Goal: Information Seeking & Learning: Learn about a topic

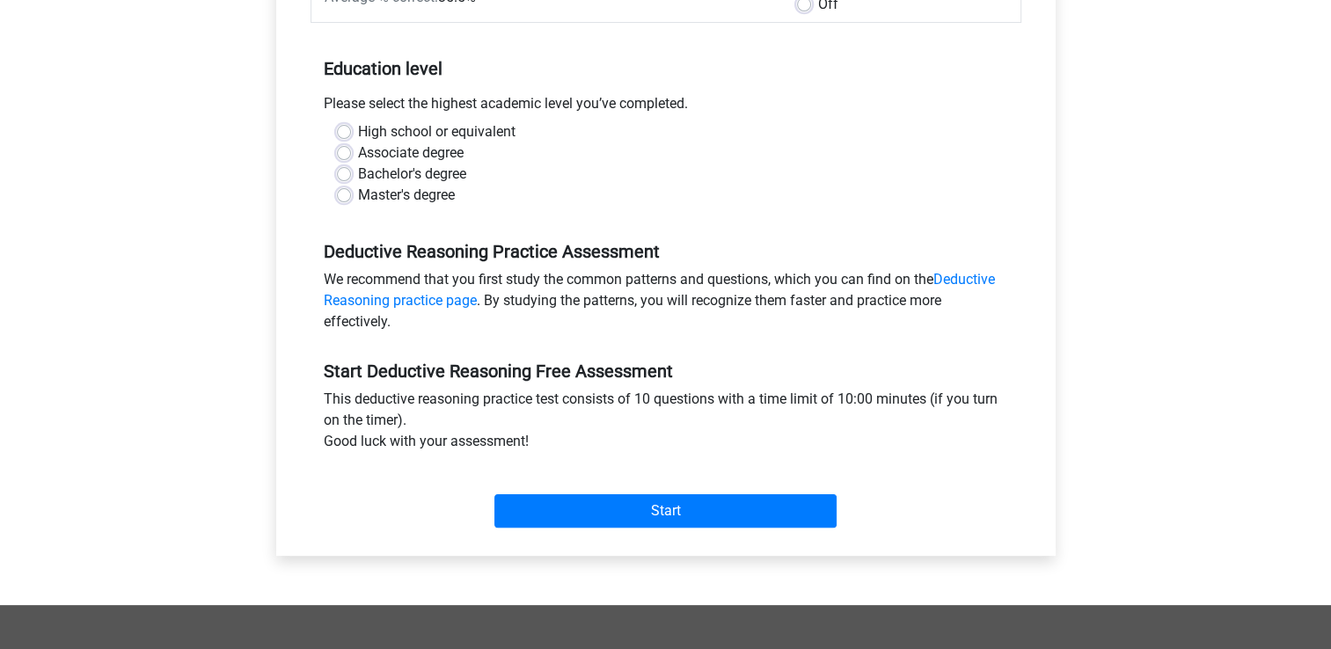
scroll to position [352, 0]
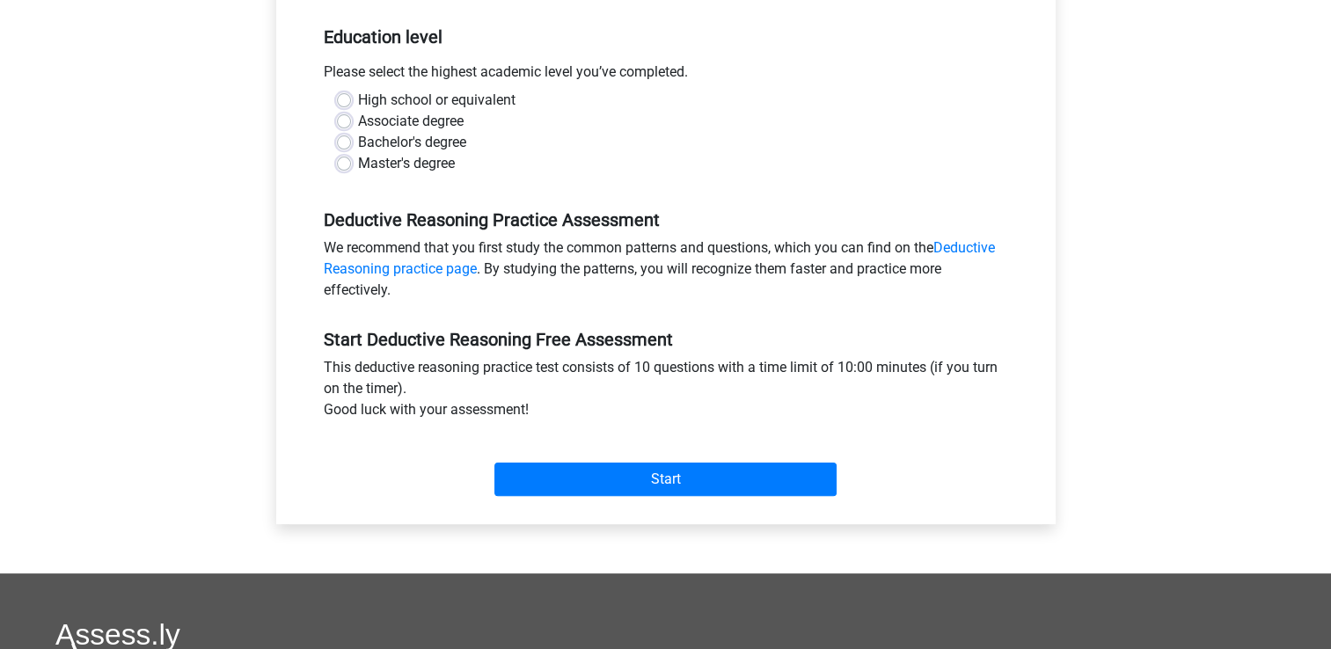
click at [358, 164] on label "Master's degree" at bounding box center [406, 163] width 97 height 21
click at [347, 164] on input "Master's degree" at bounding box center [344, 162] width 14 height 18
radio input "true"
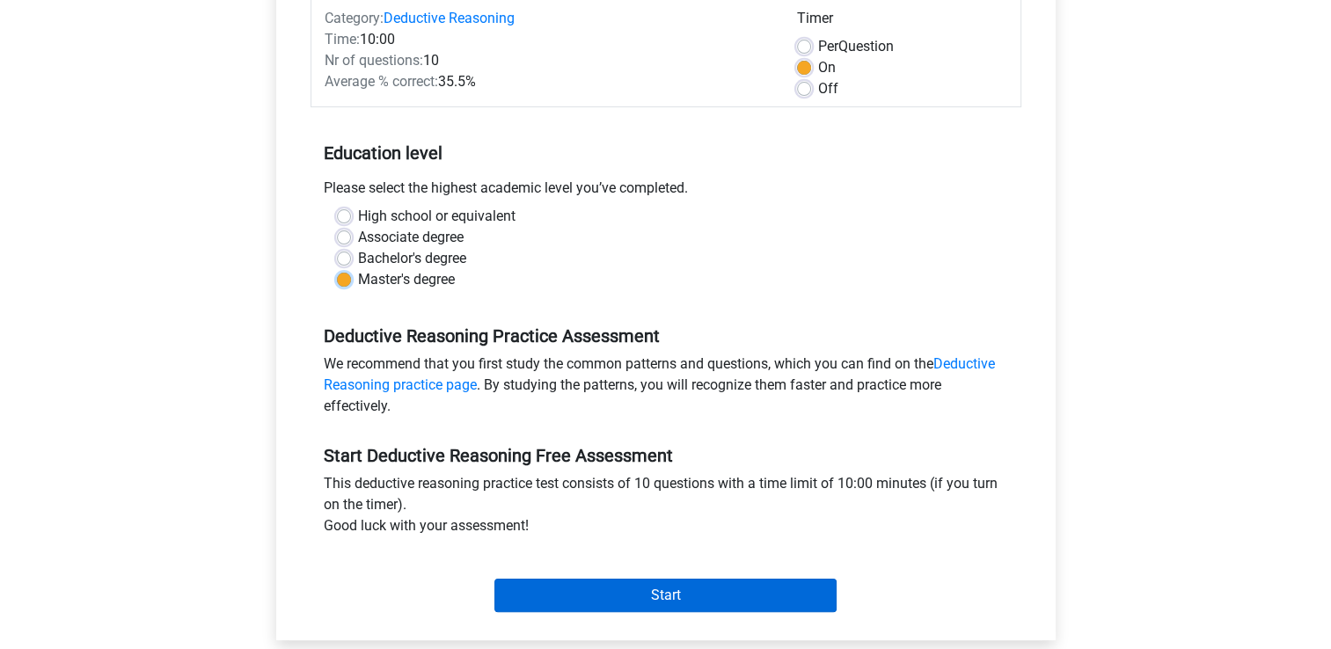
scroll to position [264, 0]
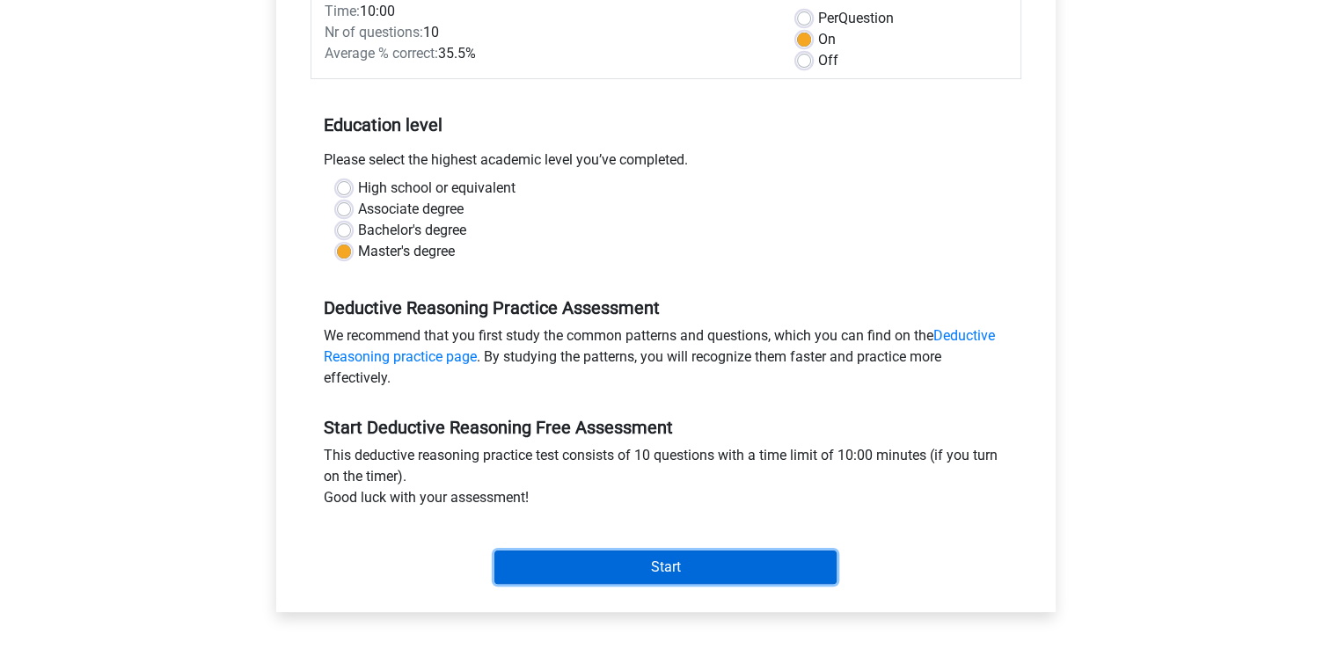
click at [624, 552] on input "Start" at bounding box center [665, 567] width 342 height 33
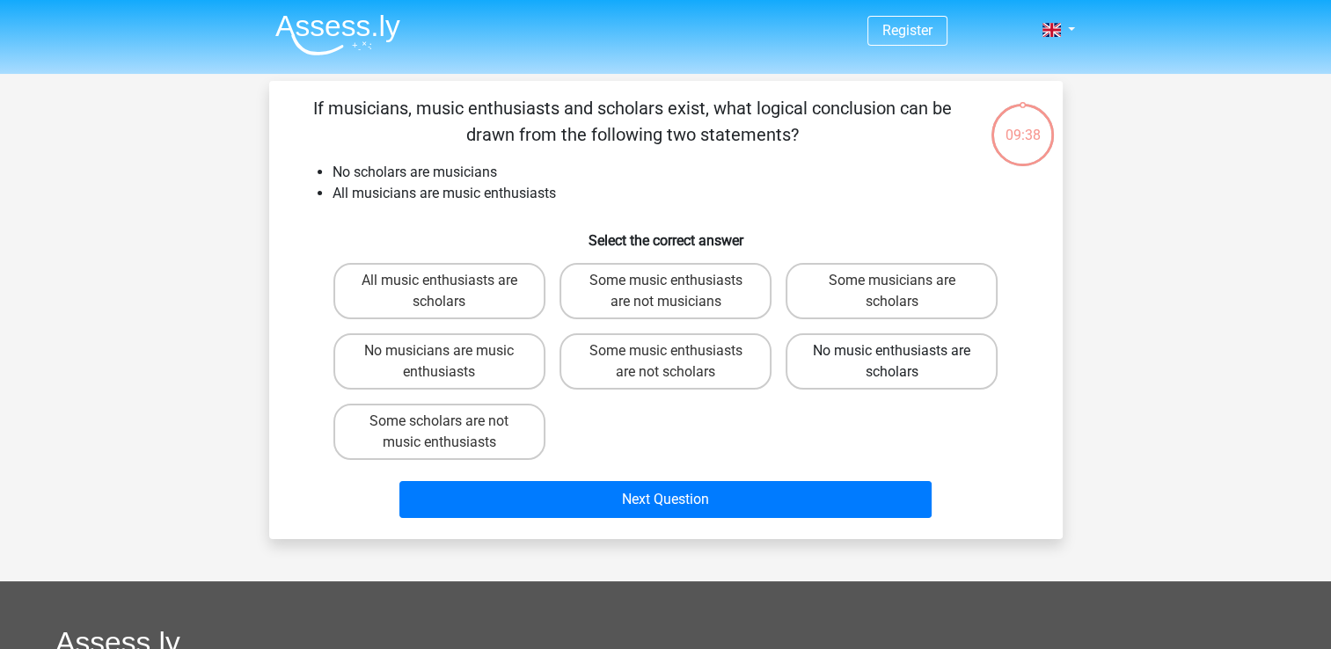
click at [841, 367] on label "No music enthusiasts are scholars" at bounding box center [892, 361] width 212 height 56
click at [892, 362] on input "No music enthusiasts are scholars" at bounding box center [897, 356] width 11 height 11
radio input "true"
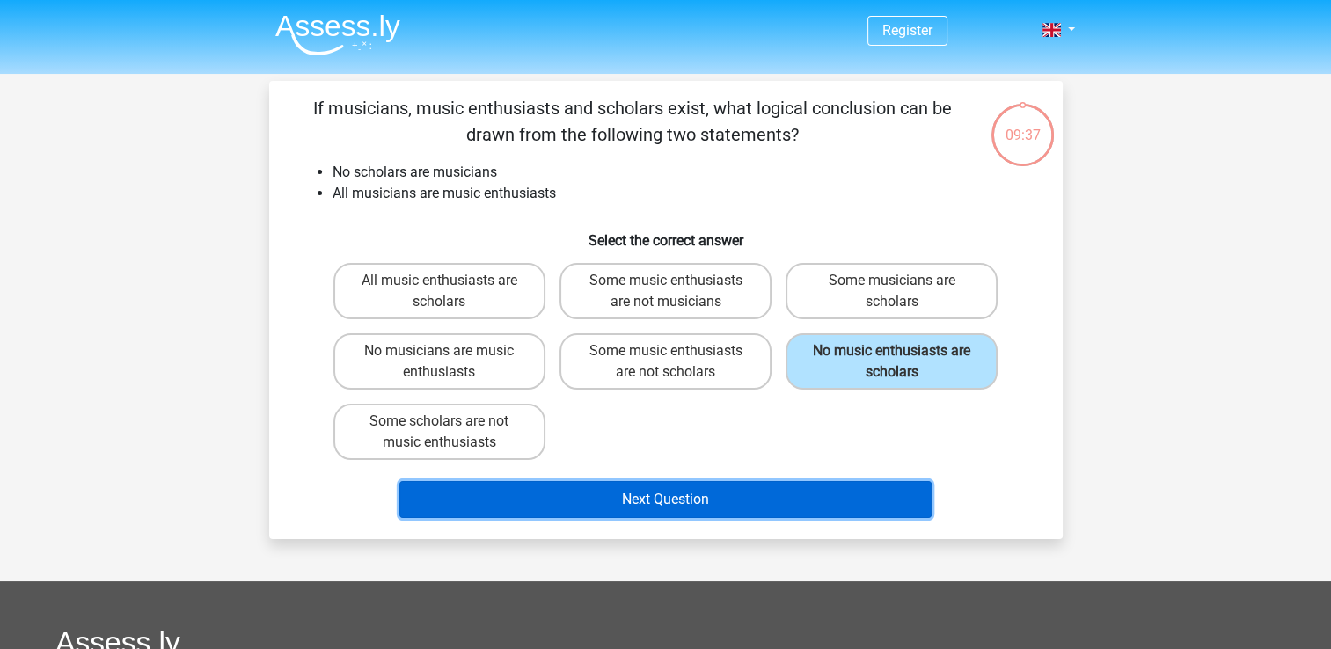
click at [730, 495] on button "Next Question" at bounding box center [665, 499] width 532 height 37
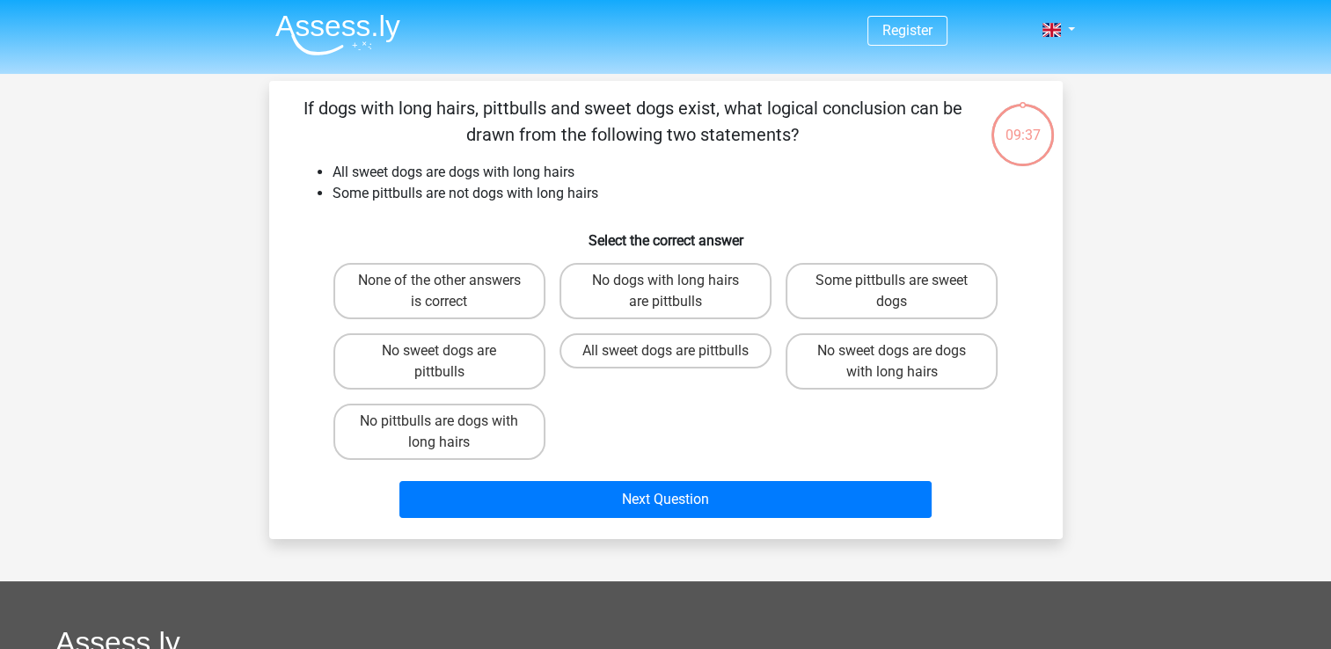
scroll to position [81, 0]
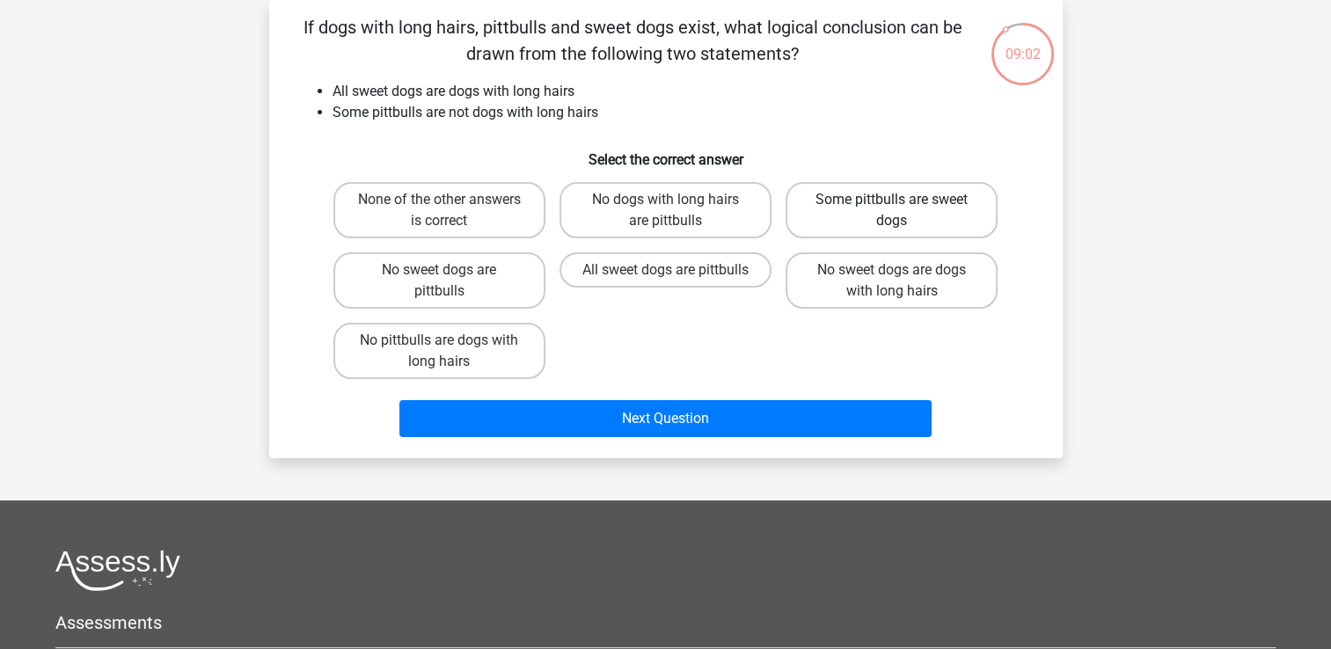
click at [849, 198] on label "Some pittbulls are sweet dogs" at bounding box center [892, 210] width 212 height 56
click at [892, 200] on input "Some pittbulls are sweet dogs" at bounding box center [897, 205] width 11 height 11
radio input "true"
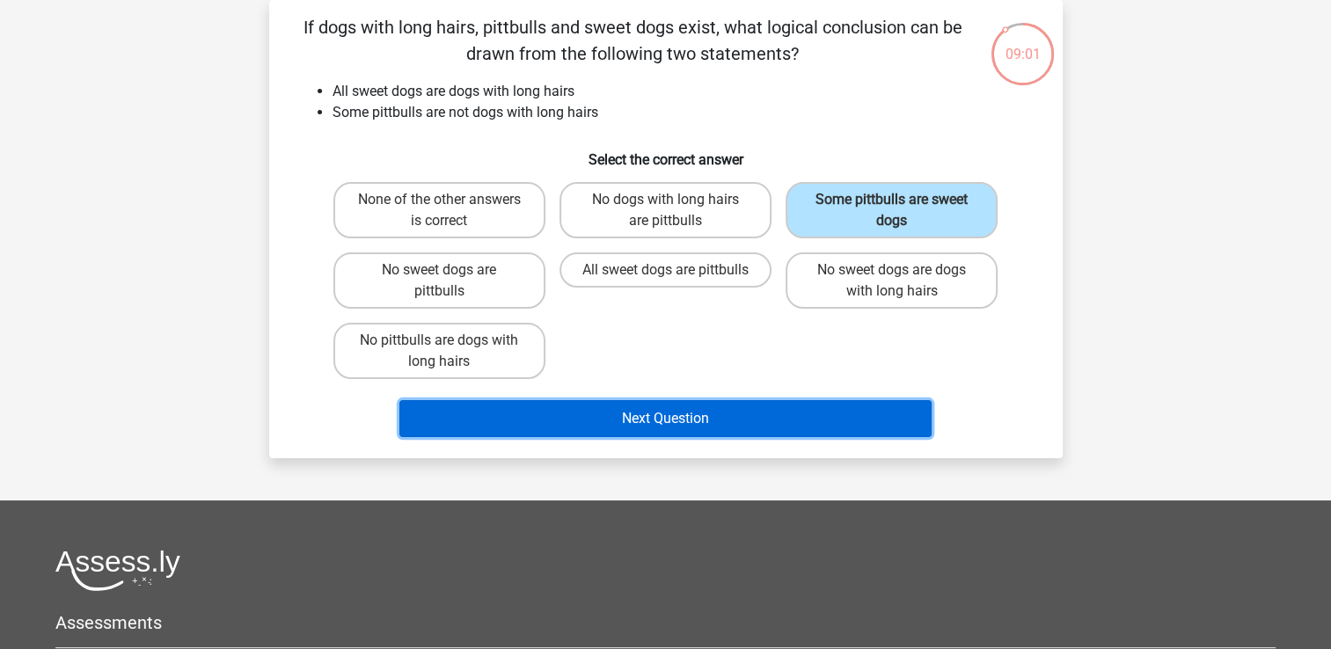
click at [734, 405] on button "Next Question" at bounding box center [665, 418] width 532 height 37
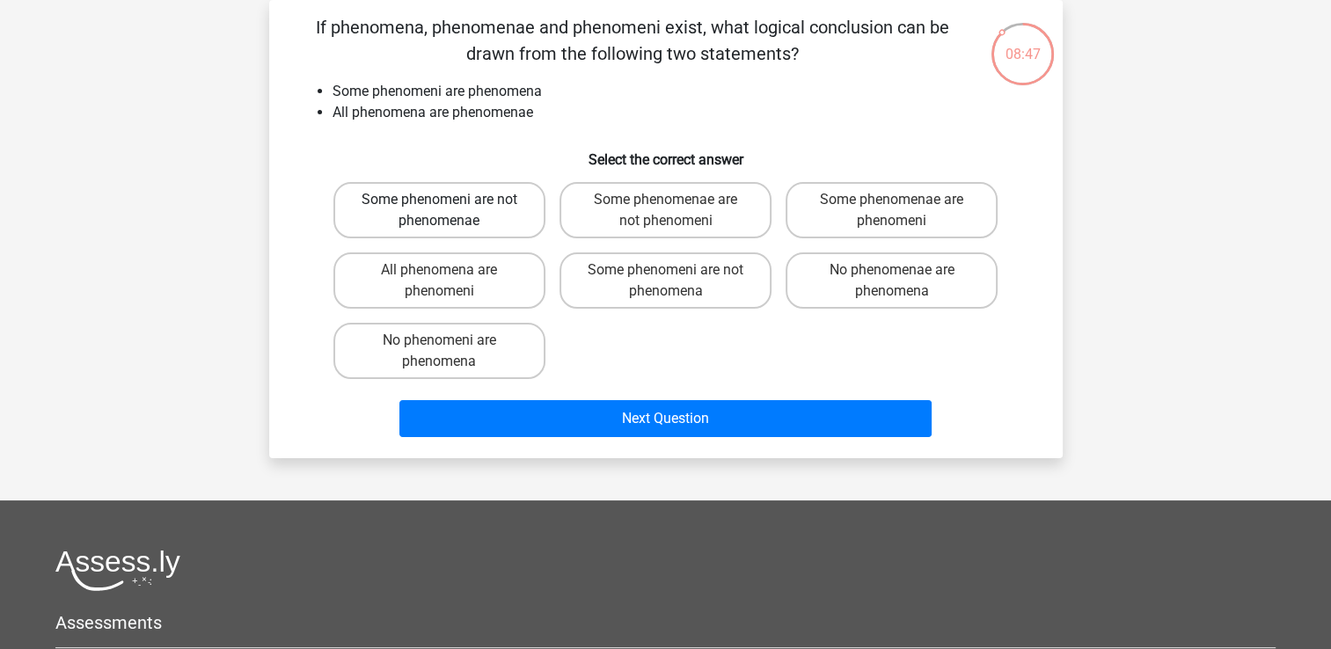
click at [491, 209] on label "Some phenomeni are not phenomenae" at bounding box center [439, 210] width 212 height 56
click at [450, 209] on input "Some phenomeni are not phenomenae" at bounding box center [444, 205] width 11 height 11
radio input "true"
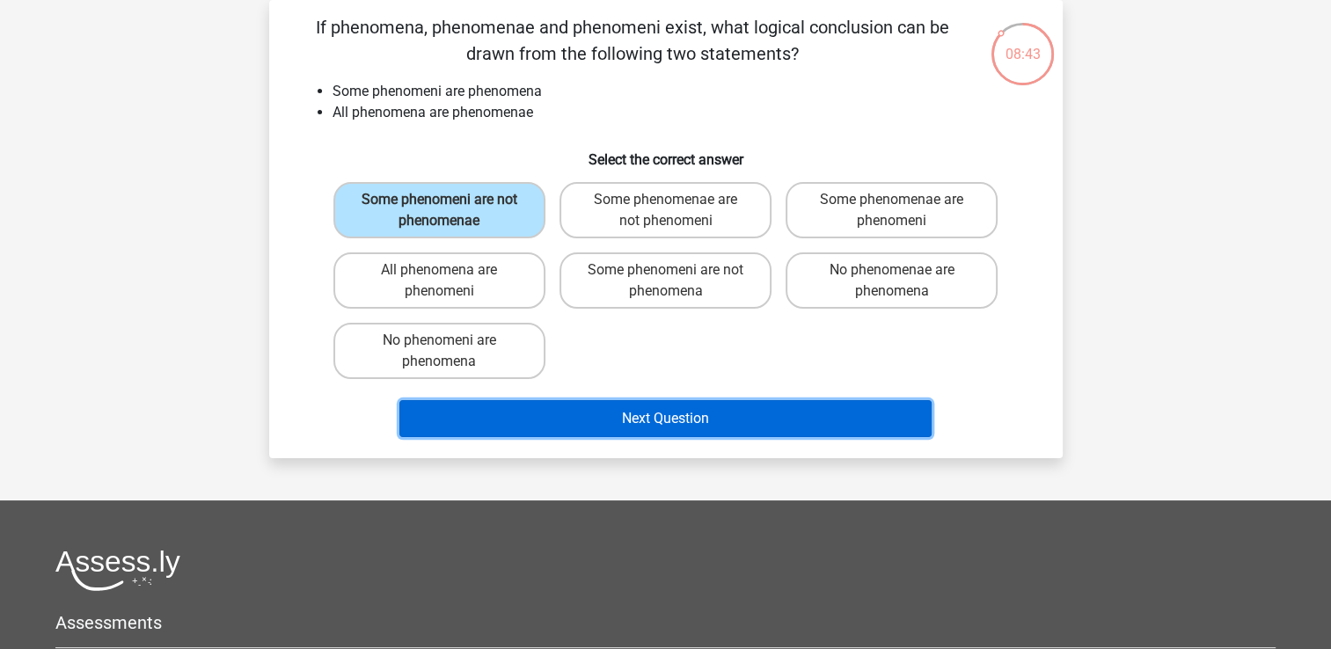
click at [649, 416] on button "Next Question" at bounding box center [665, 418] width 532 height 37
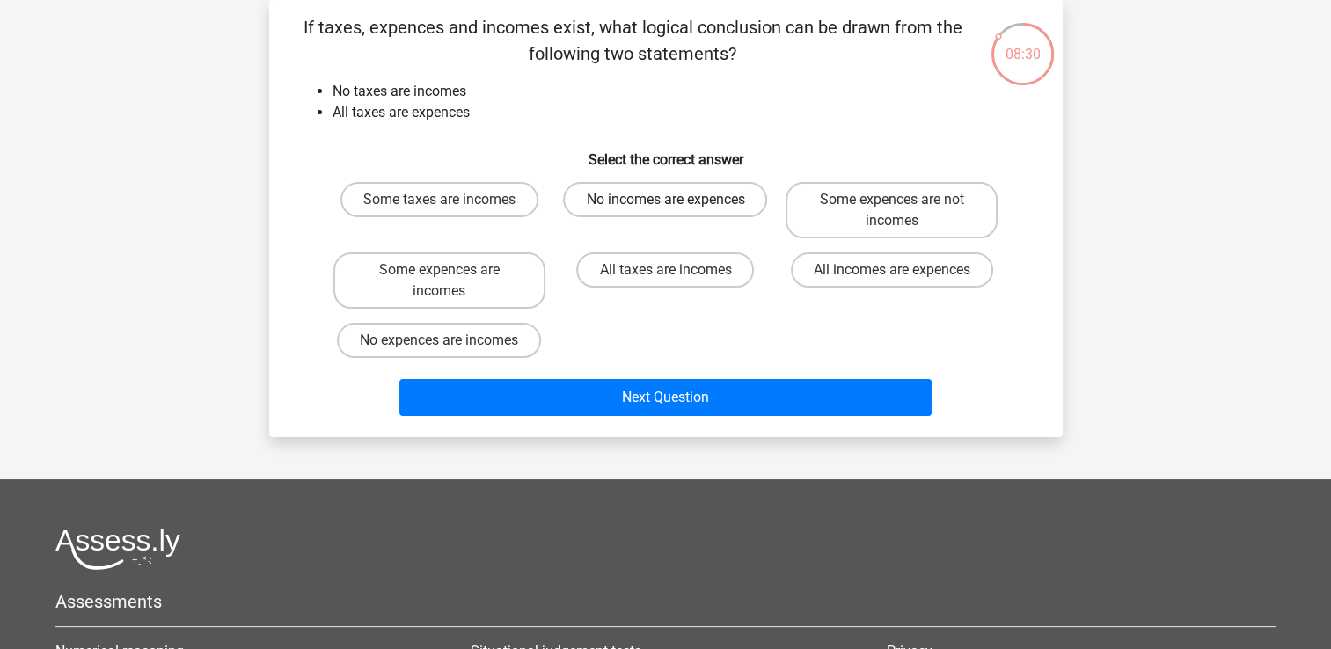
click at [664, 186] on label "No incomes are expences" at bounding box center [665, 199] width 204 height 35
click at [665, 200] on input "No incomes are expences" at bounding box center [670, 205] width 11 height 11
radio input "true"
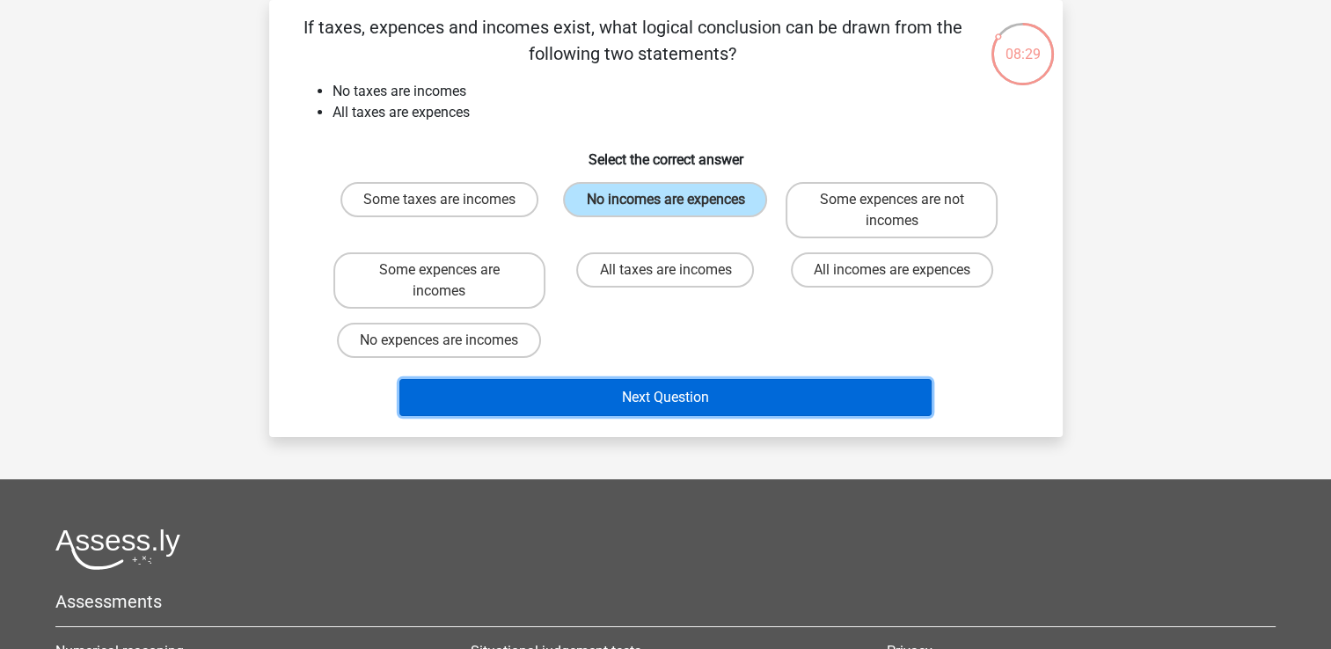
click at [676, 398] on button "Next Question" at bounding box center [665, 397] width 532 height 37
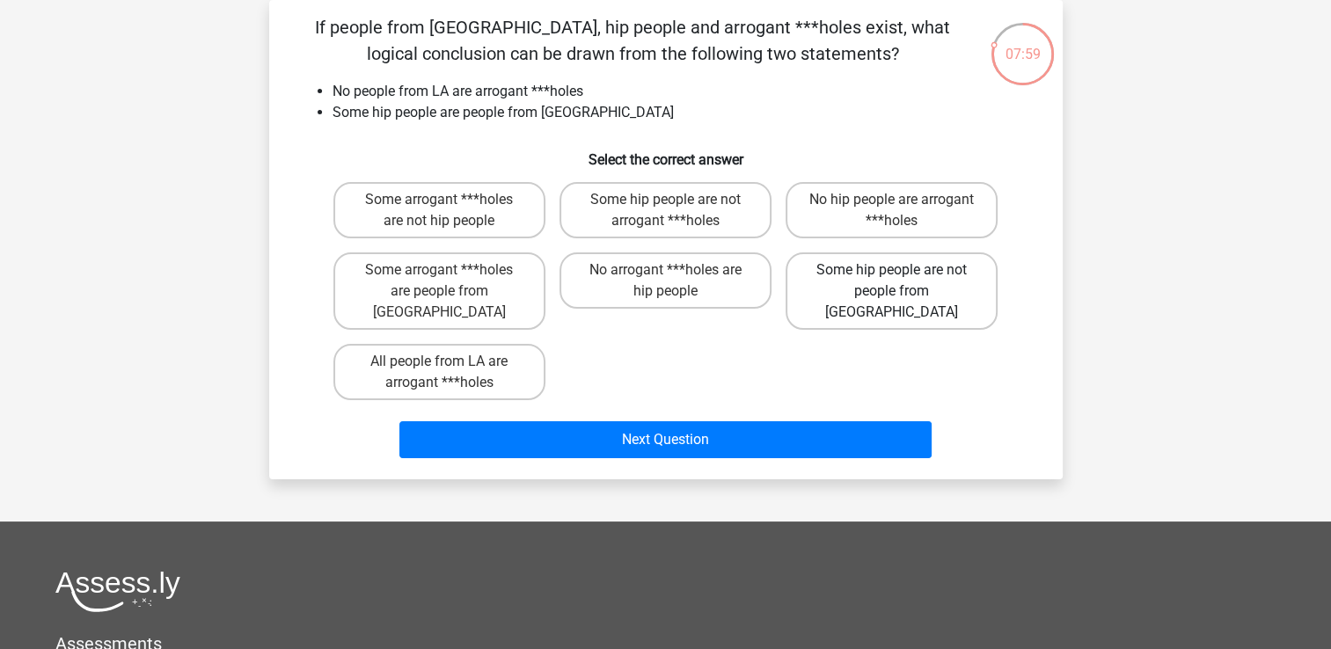
click at [873, 287] on label "Some hip people are not people from LA" at bounding box center [892, 290] width 212 height 77
click at [892, 281] on input "Some hip people are not people from LA" at bounding box center [897, 275] width 11 height 11
radio input "true"
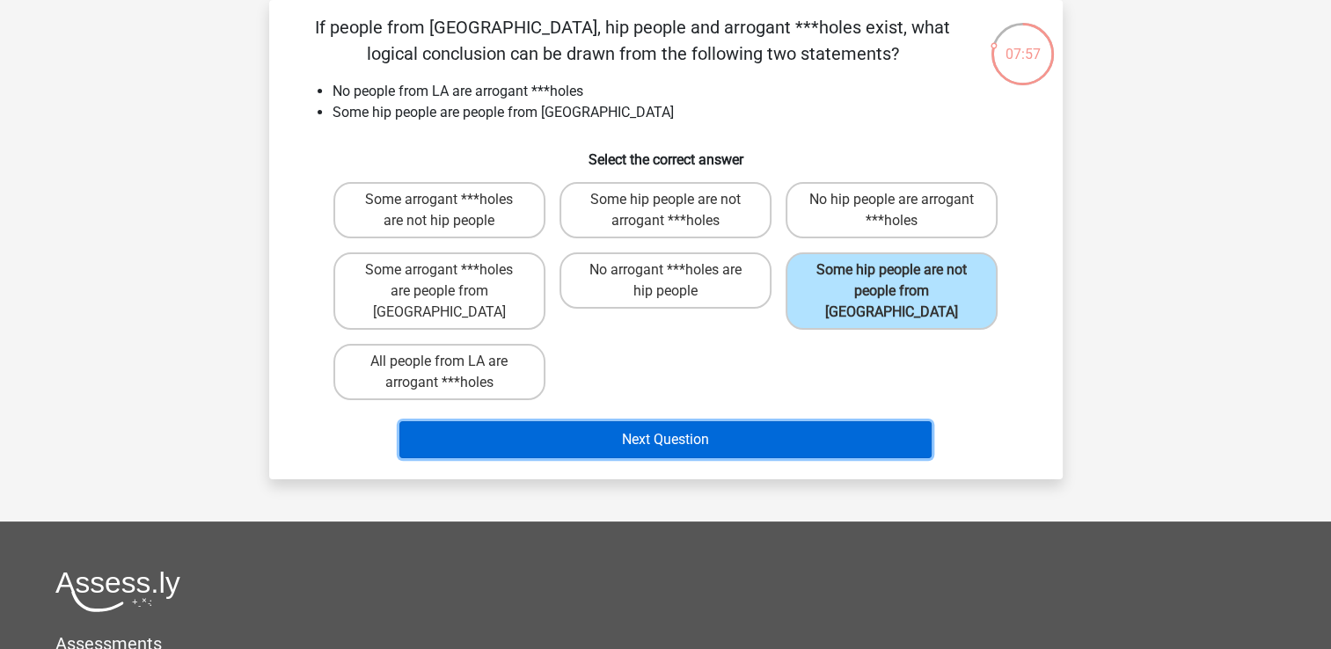
click at [806, 421] on button "Next Question" at bounding box center [665, 439] width 532 height 37
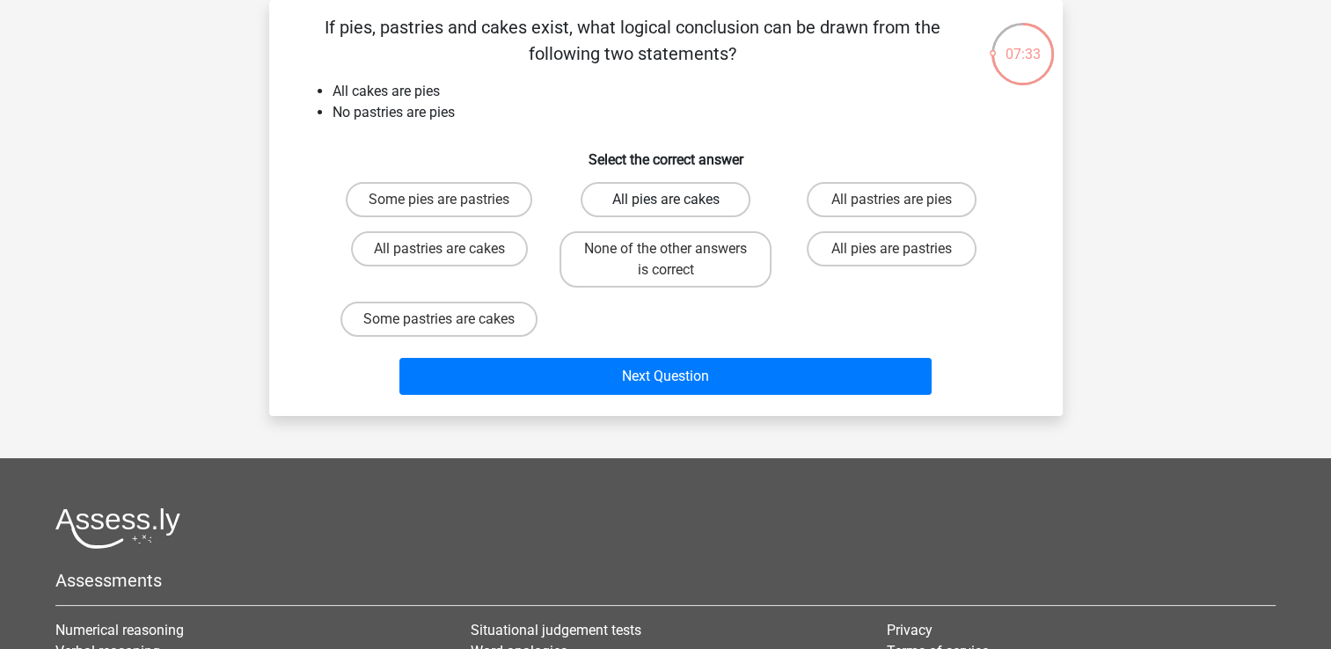
click at [693, 199] on label "All pies are cakes" at bounding box center [666, 199] width 170 height 35
click at [676, 200] on input "All pies are cakes" at bounding box center [670, 205] width 11 height 11
radio input "true"
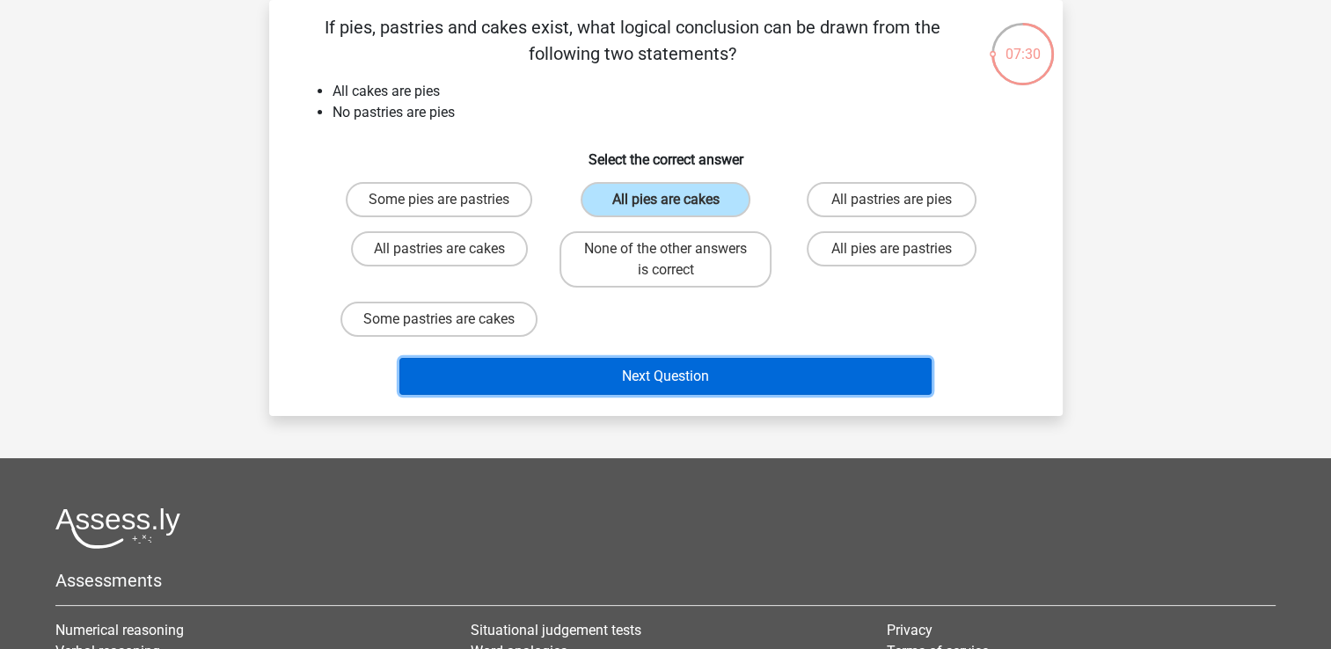
click at [669, 364] on button "Next Question" at bounding box center [665, 376] width 532 height 37
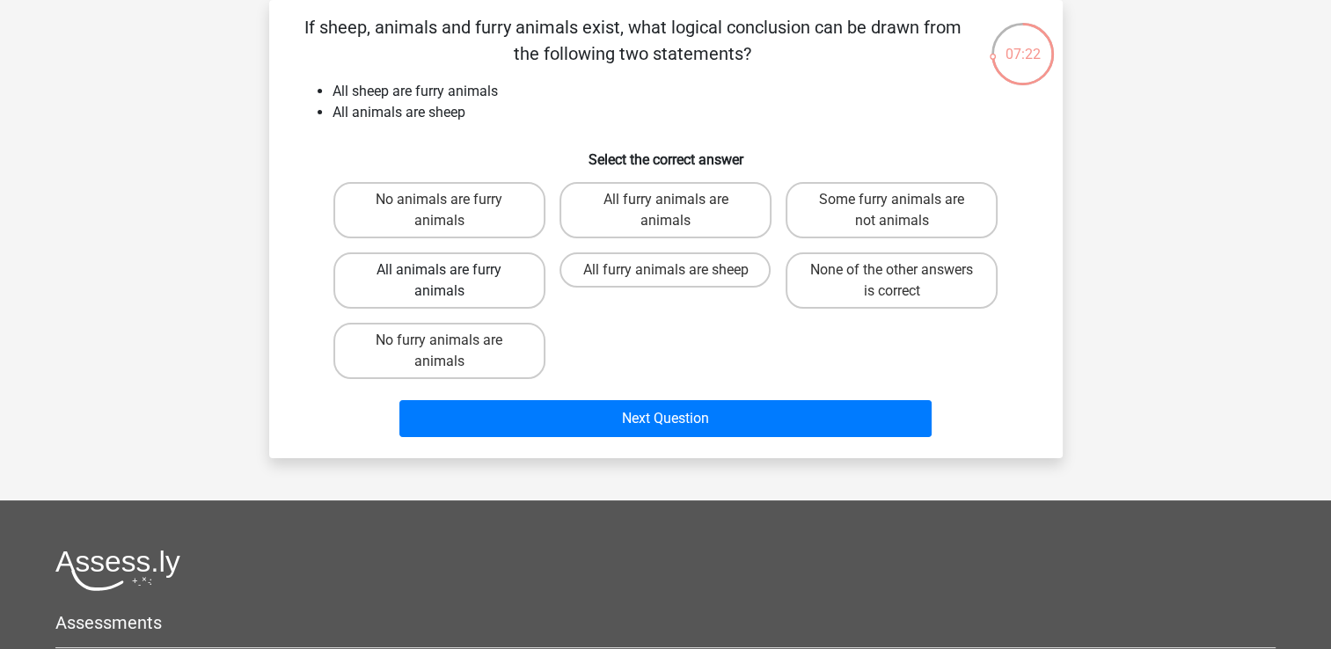
click at [517, 278] on label "All animals are furry animals" at bounding box center [439, 280] width 212 height 56
click at [450, 278] on input "All animals are furry animals" at bounding box center [444, 275] width 11 height 11
radio input "true"
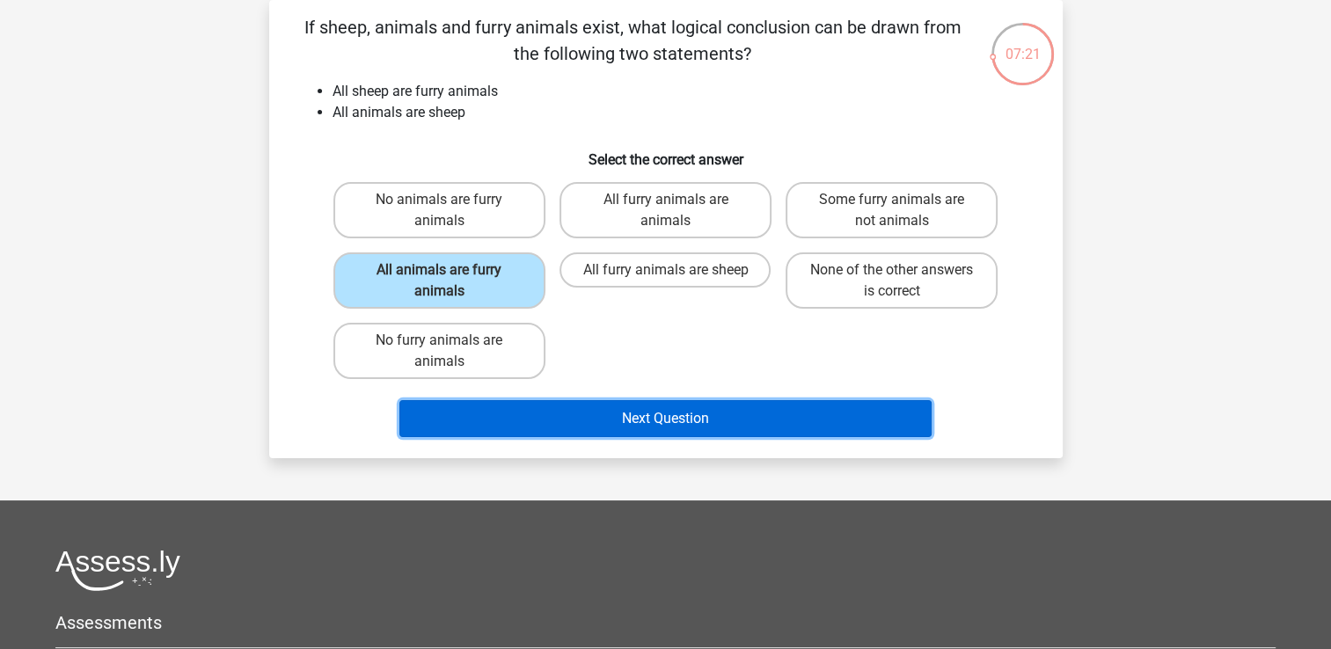
click at [647, 416] on button "Next Question" at bounding box center [665, 418] width 532 height 37
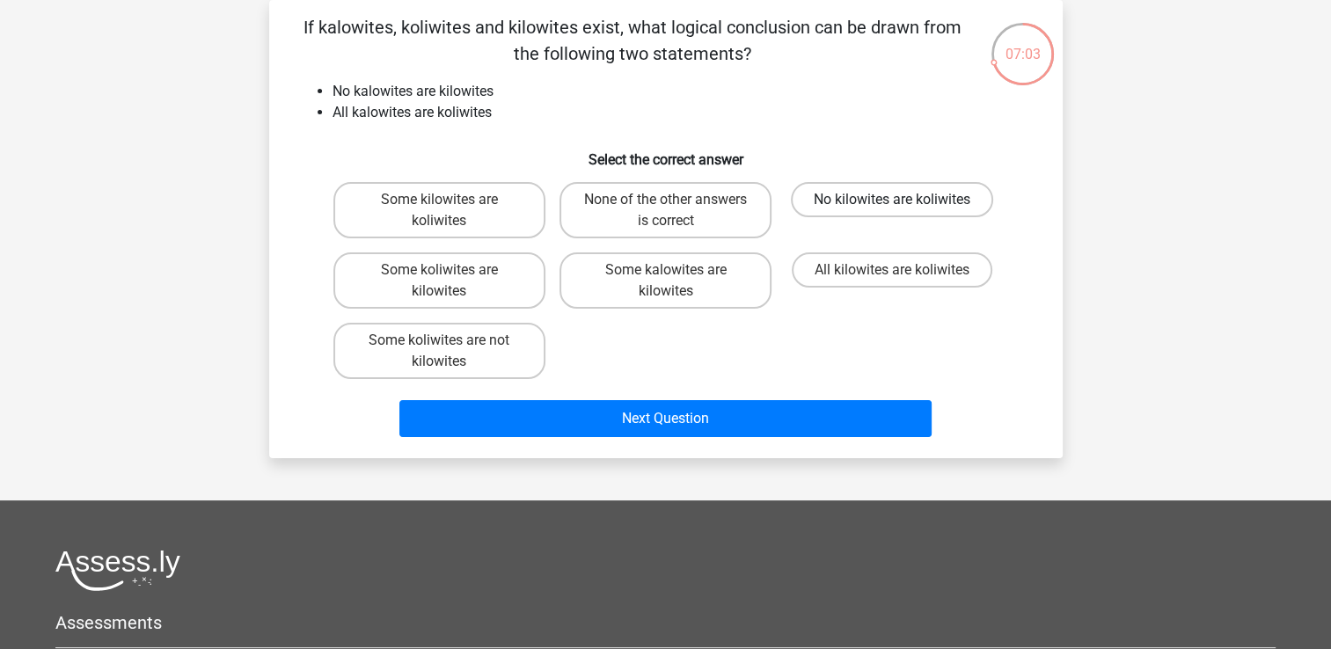
click at [851, 205] on label "No kilowites are koliwites" at bounding box center [892, 199] width 202 height 35
click at [892, 205] on input "No kilowites are koliwites" at bounding box center [897, 205] width 11 height 11
radio input "true"
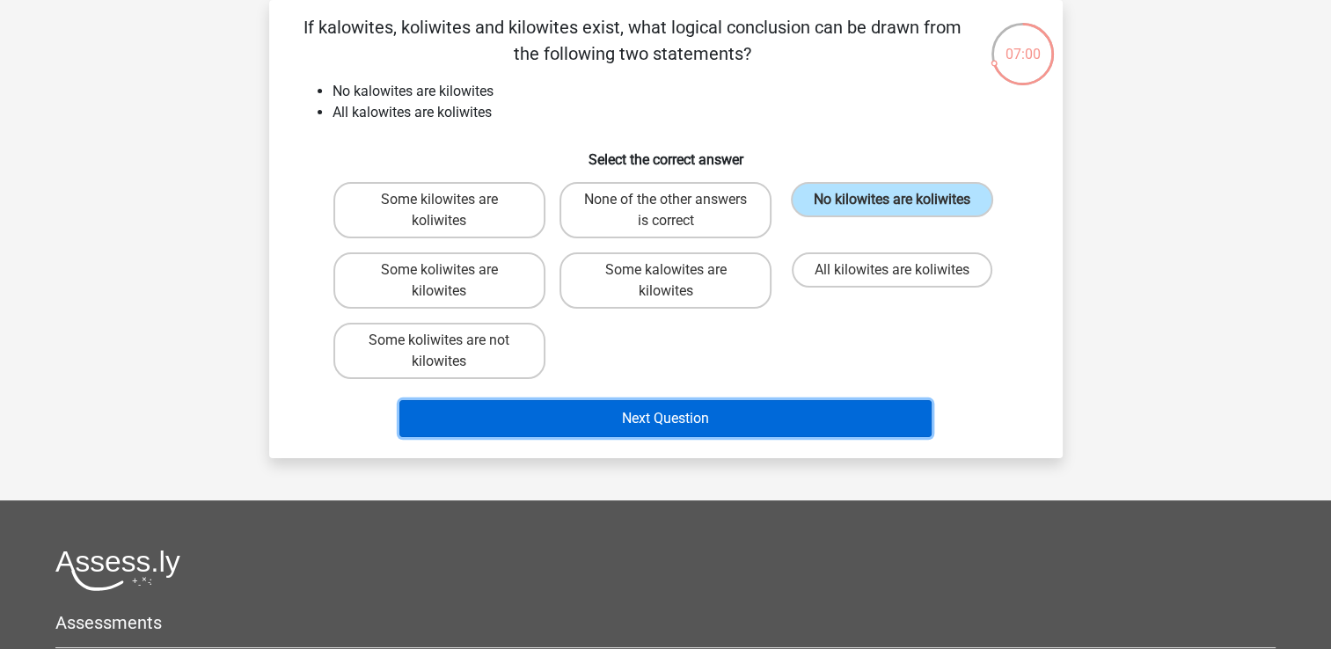
click at [708, 420] on button "Next Question" at bounding box center [665, 418] width 532 height 37
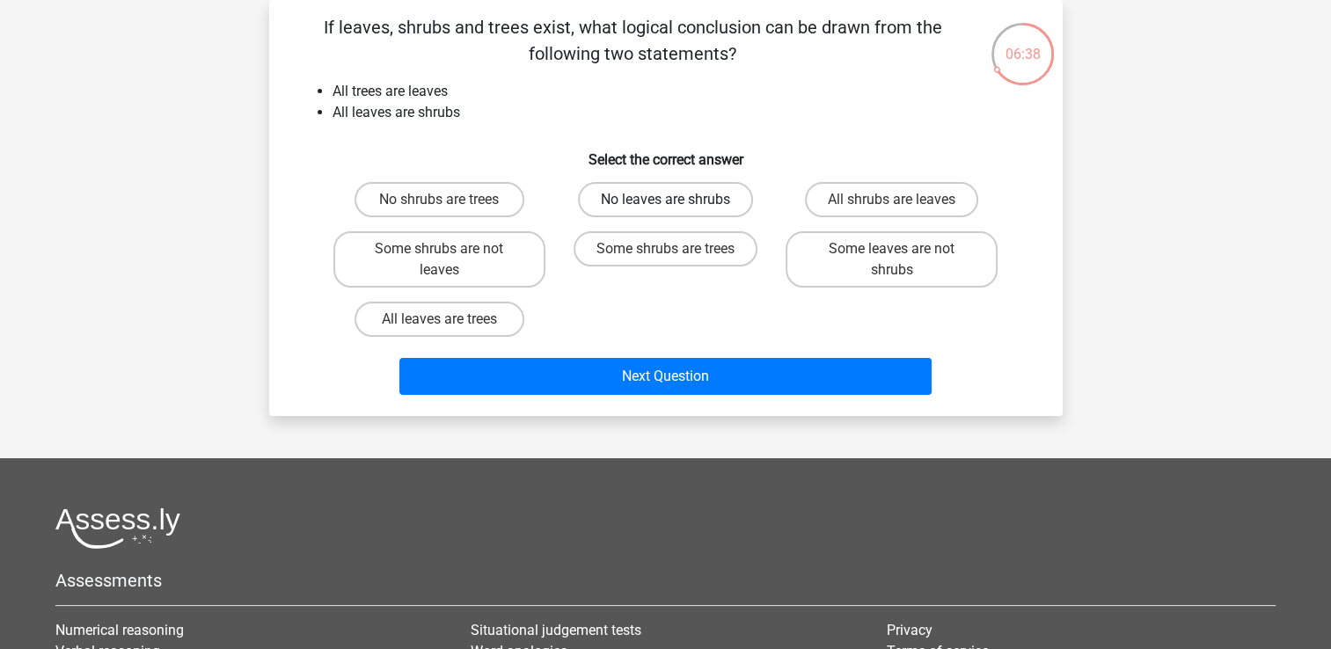
click at [630, 215] on label "No leaves are shrubs" at bounding box center [665, 199] width 175 height 35
click at [665, 211] on input "No leaves are shrubs" at bounding box center [670, 205] width 11 height 11
radio input "true"
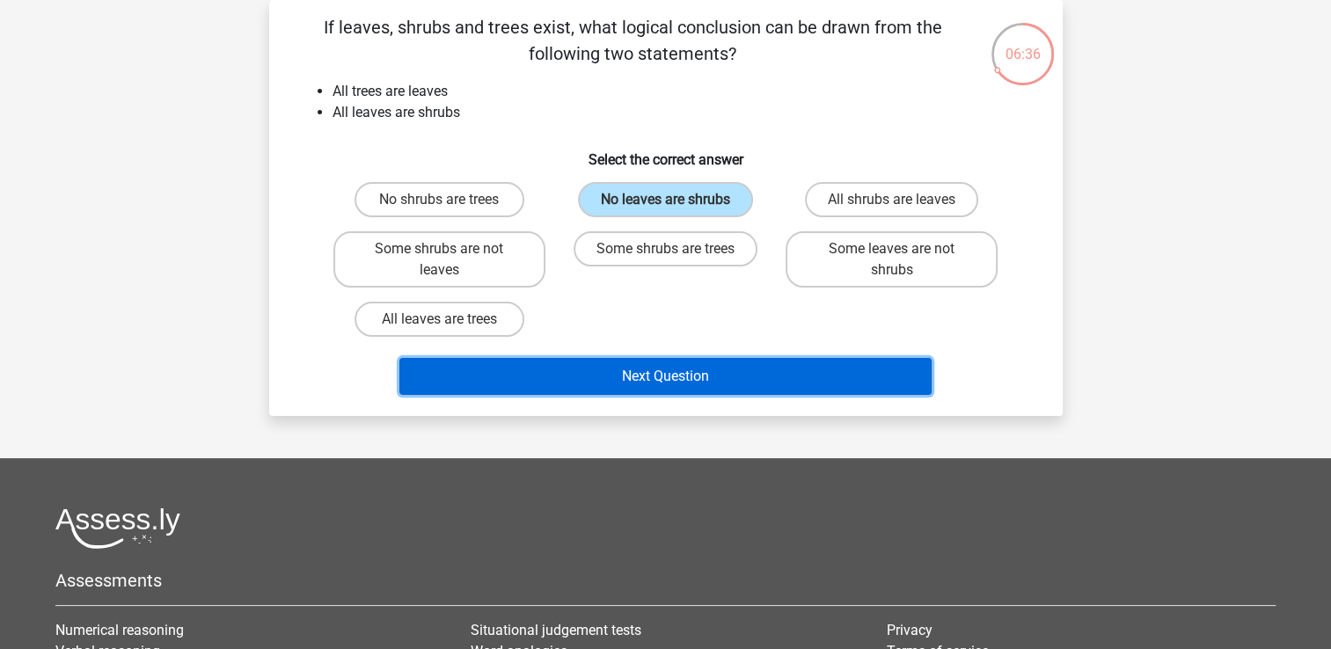
click at [587, 376] on button "Next Question" at bounding box center [665, 376] width 532 height 37
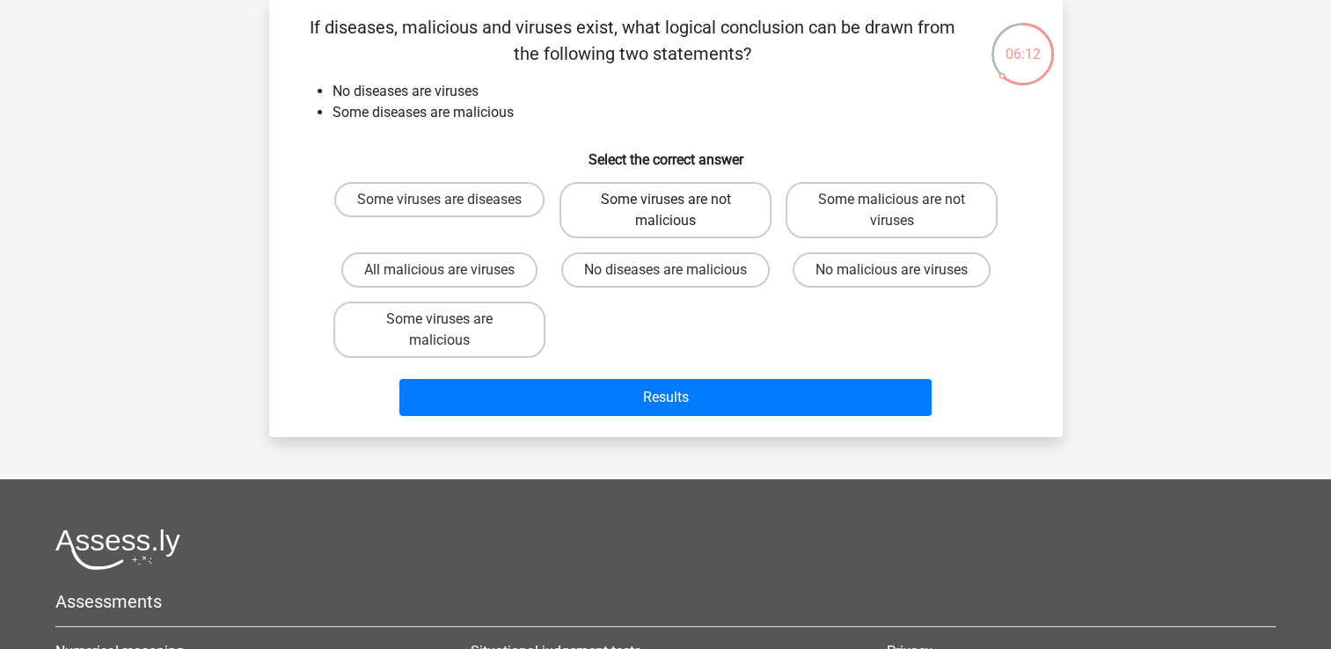
click at [644, 216] on label "Some viruses are not malicious" at bounding box center [665, 210] width 212 height 56
click at [665, 211] on input "Some viruses are not malicious" at bounding box center [670, 205] width 11 height 11
radio input "true"
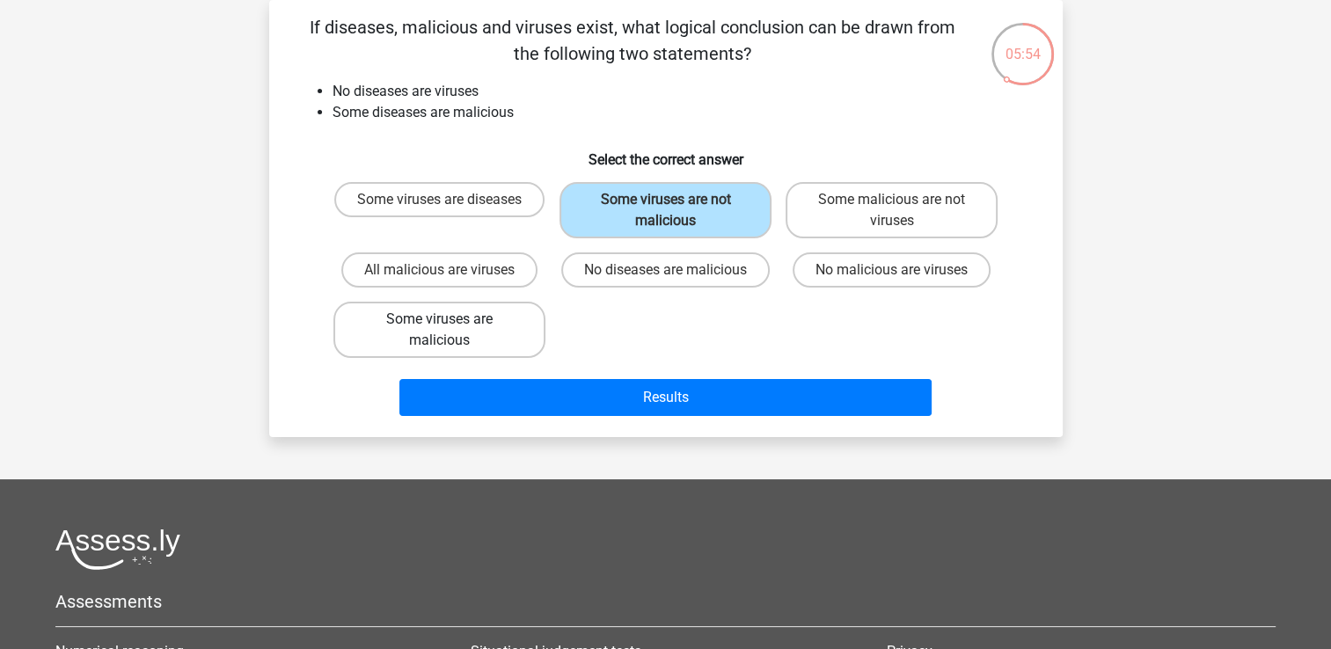
click at [517, 333] on label "Some viruses are malicious" at bounding box center [439, 330] width 212 height 56
click at [450, 331] on input "Some viruses are malicious" at bounding box center [444, 324] width 11 height 11
radio input "true"
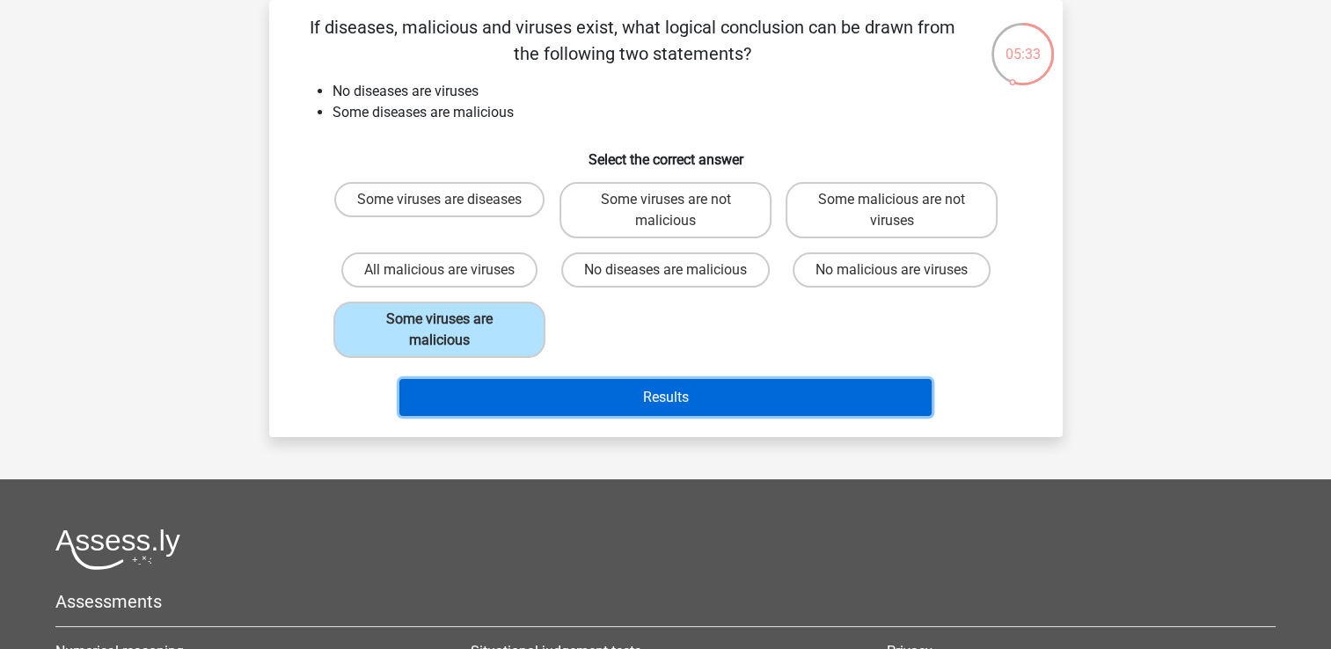
click at [558, 391] on button "Results" at bounding box center [665, 397] width 532 height 37
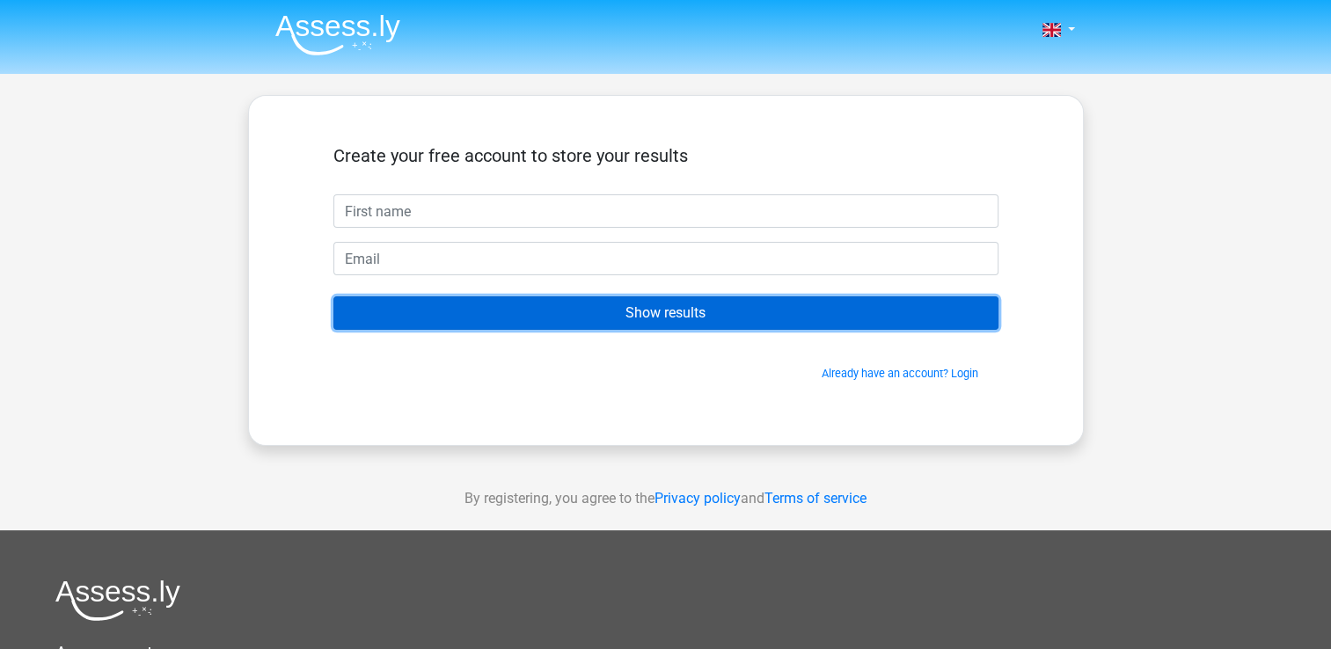
click at [702, 306] on input "Show results" at bounding box center [665, 312] width 665 height 33
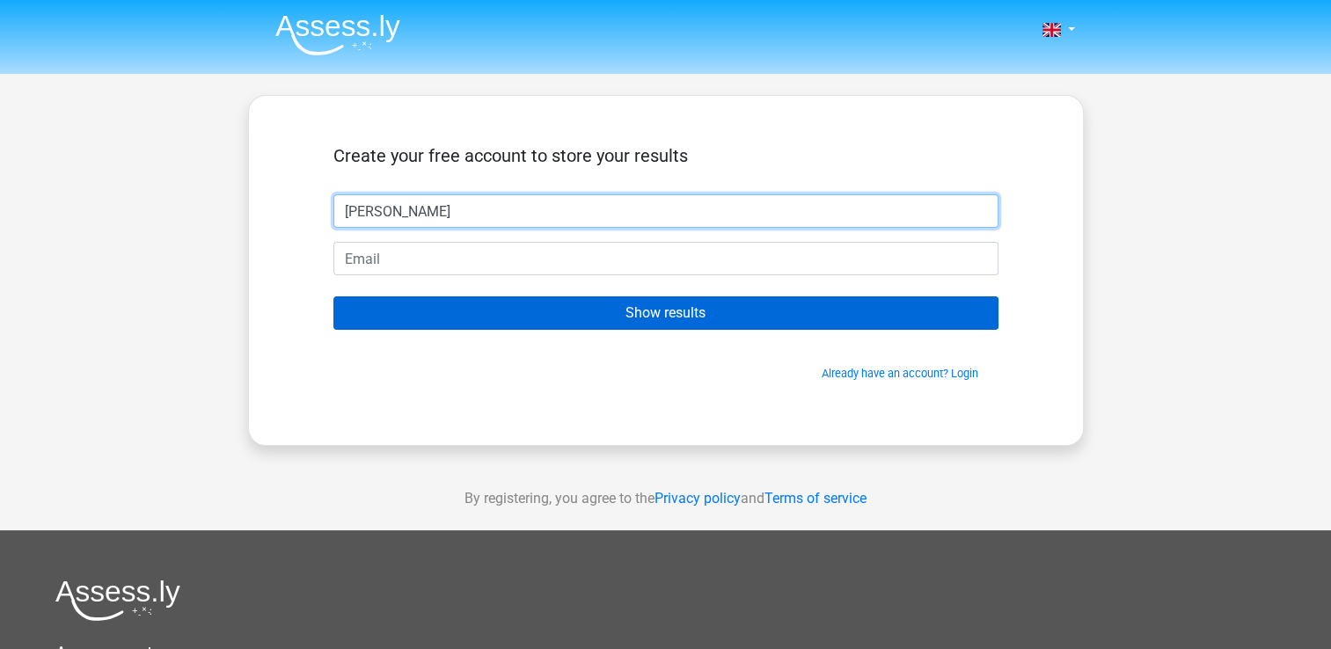
type input "Joshua"
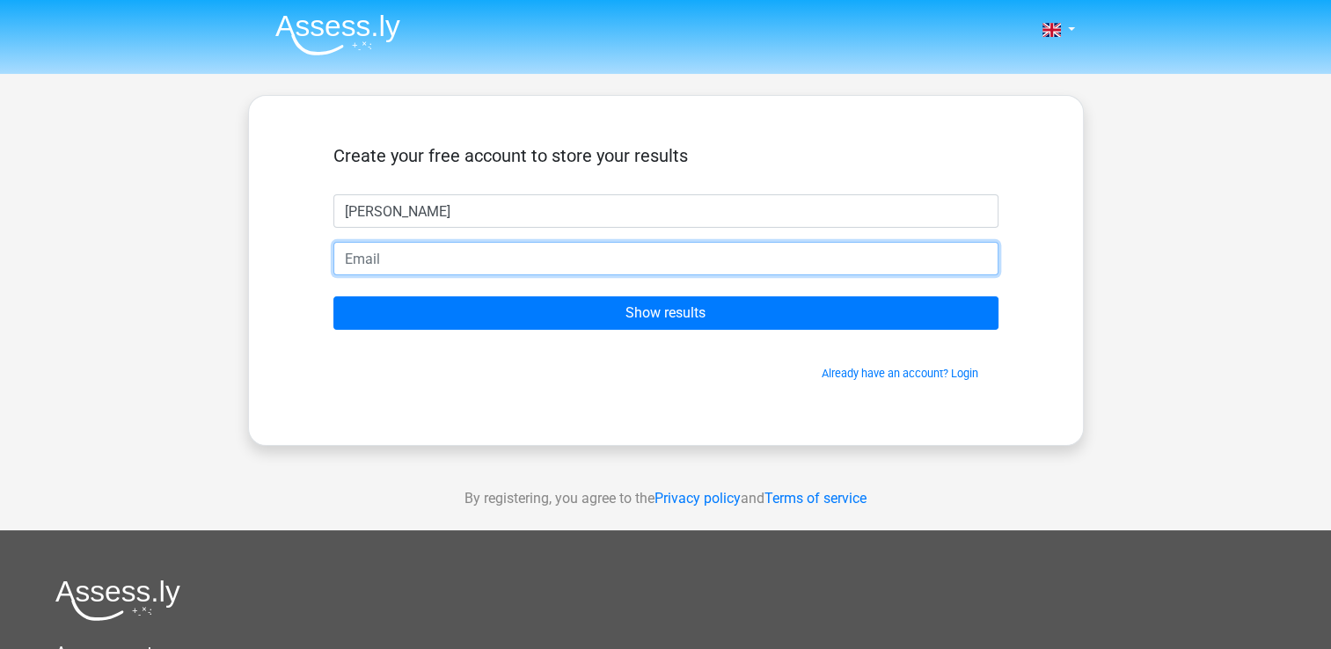
click at [369, 259] on input "email" at bounding box center [665, 258] width 665 height 33
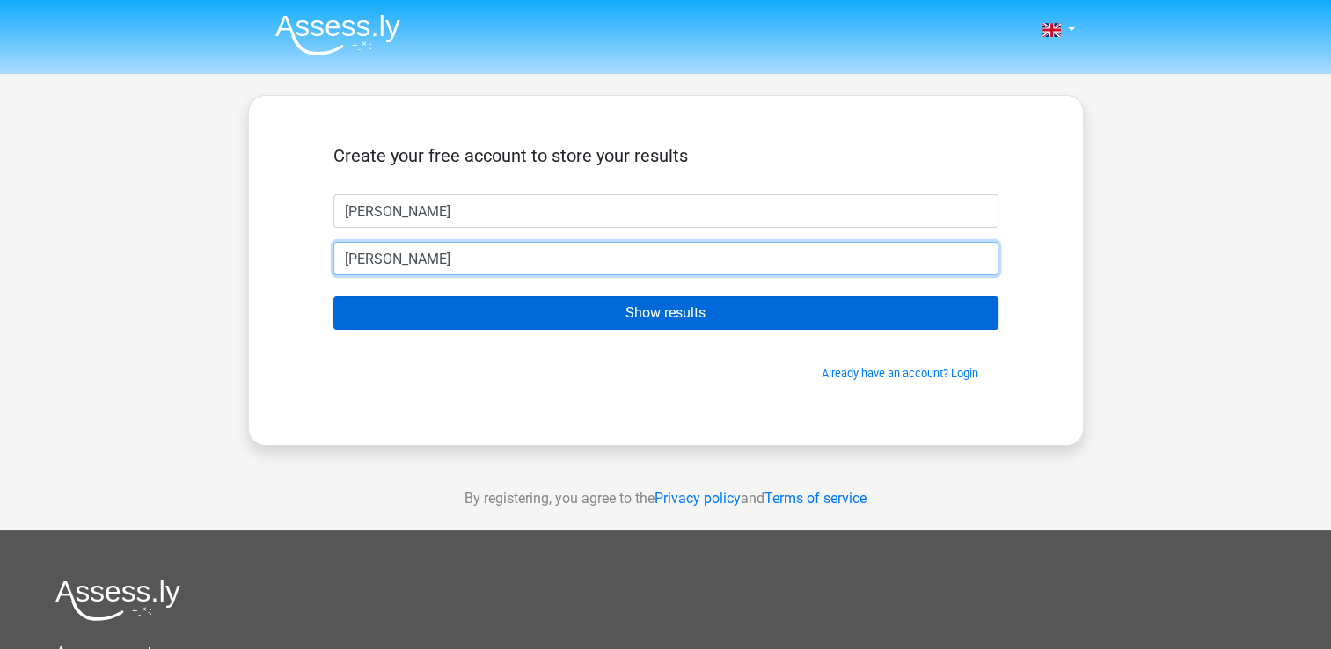
type input "engley"
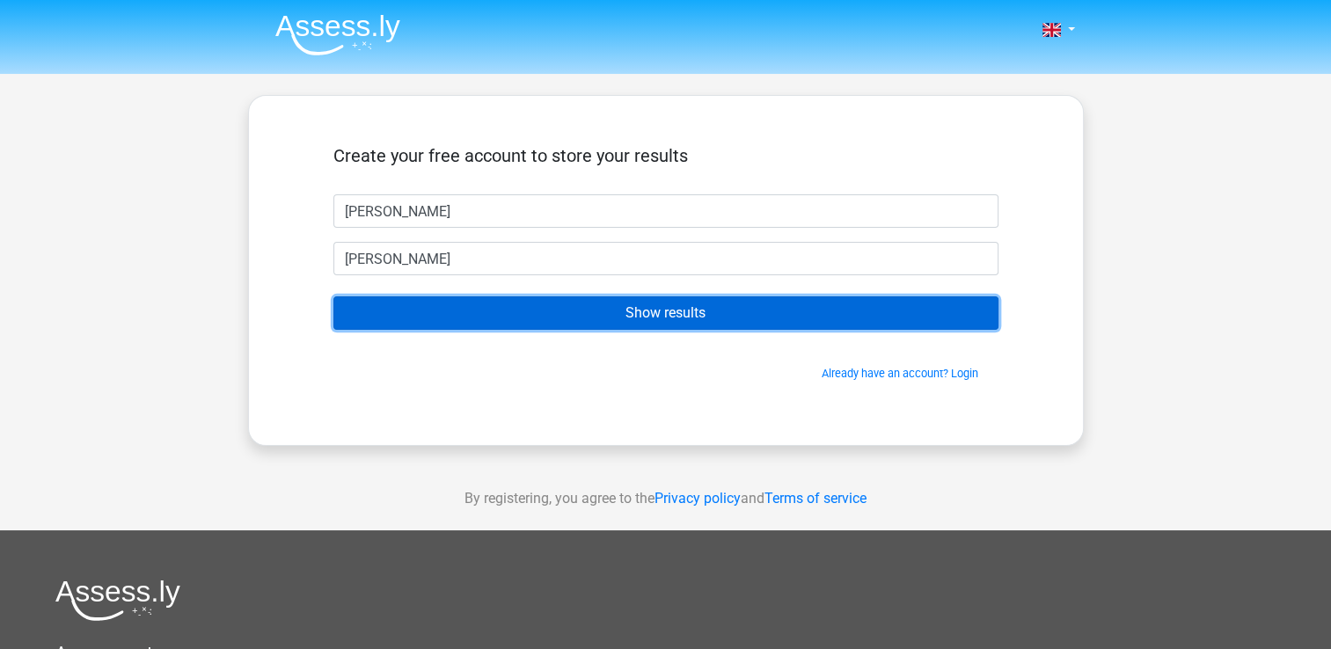
click at [465, 308] on input "Show results" at bounding box center [665, 312] width 665 height 33
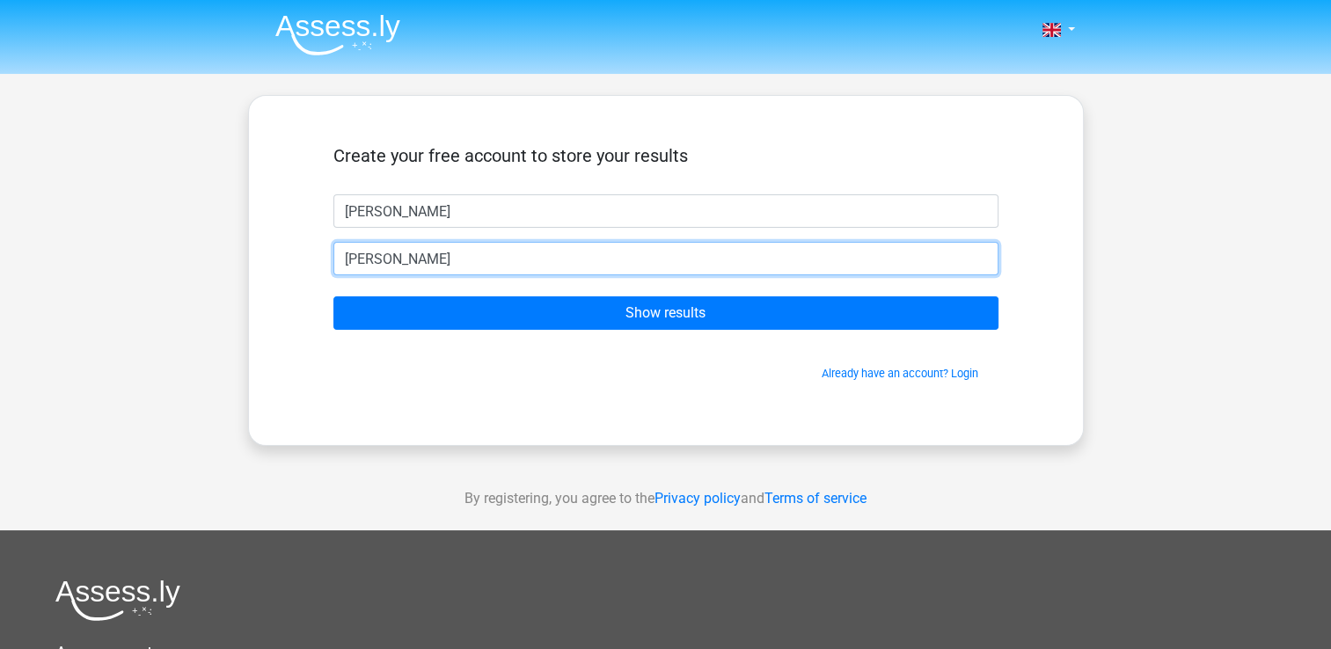
drag, startPoint x: 391, startPoint y: 248, endPoint x: 289, endPoint y: 274, distance: 105.4
click at [288, 276] on div "Create your free account to store your results Joshua engley Show results Alrea…" at bounding box center [666, 270] width 836 height 351
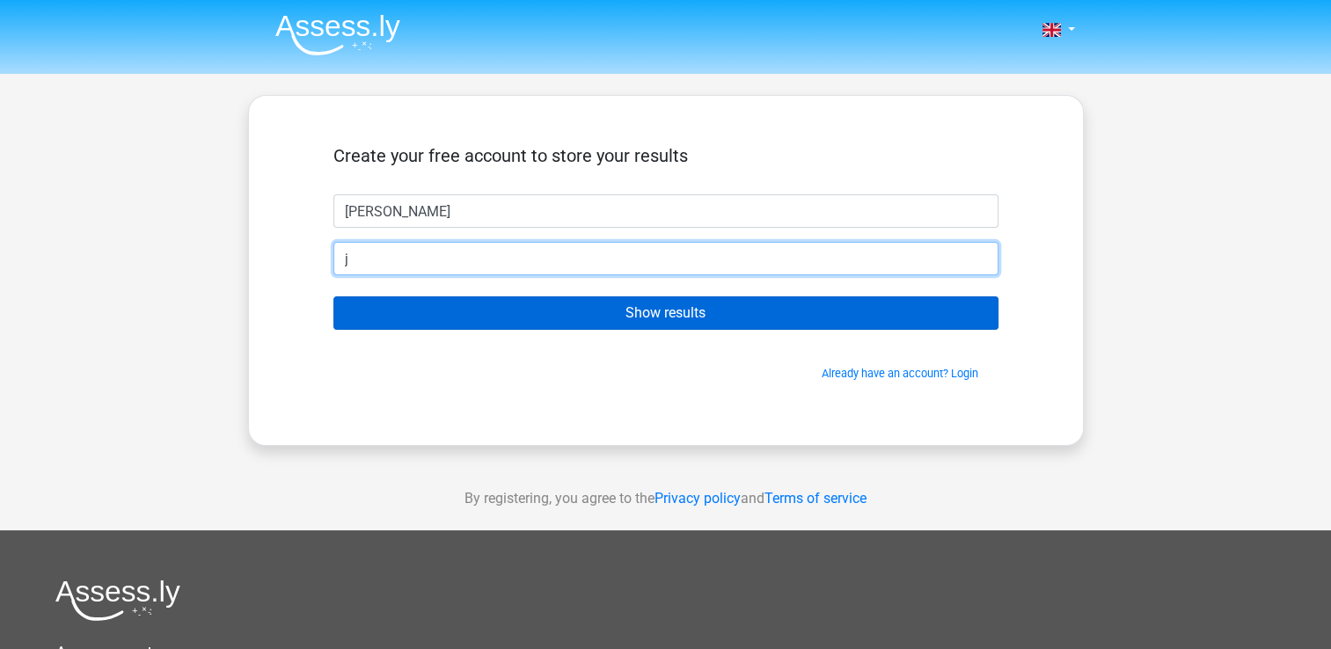
type input "Joshua.engley@outlook.com"
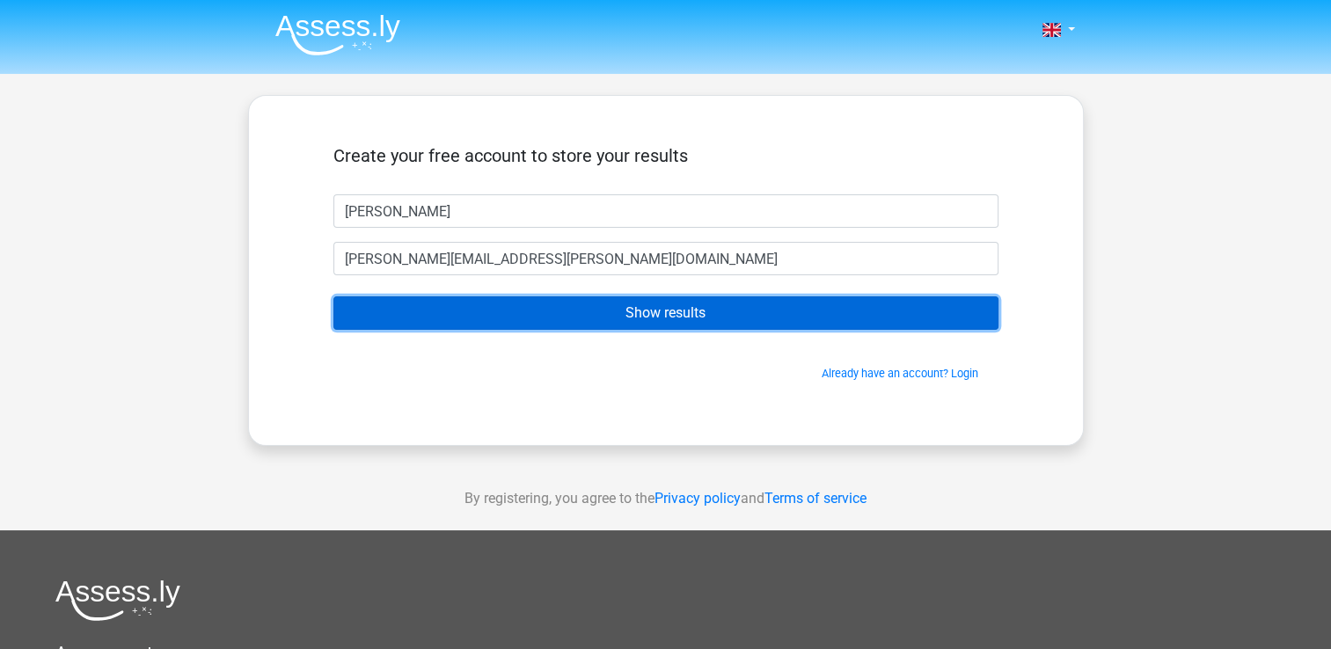
click at [493, 311] on input "Show results" at bounding box center [665, 312] width 665 height 33
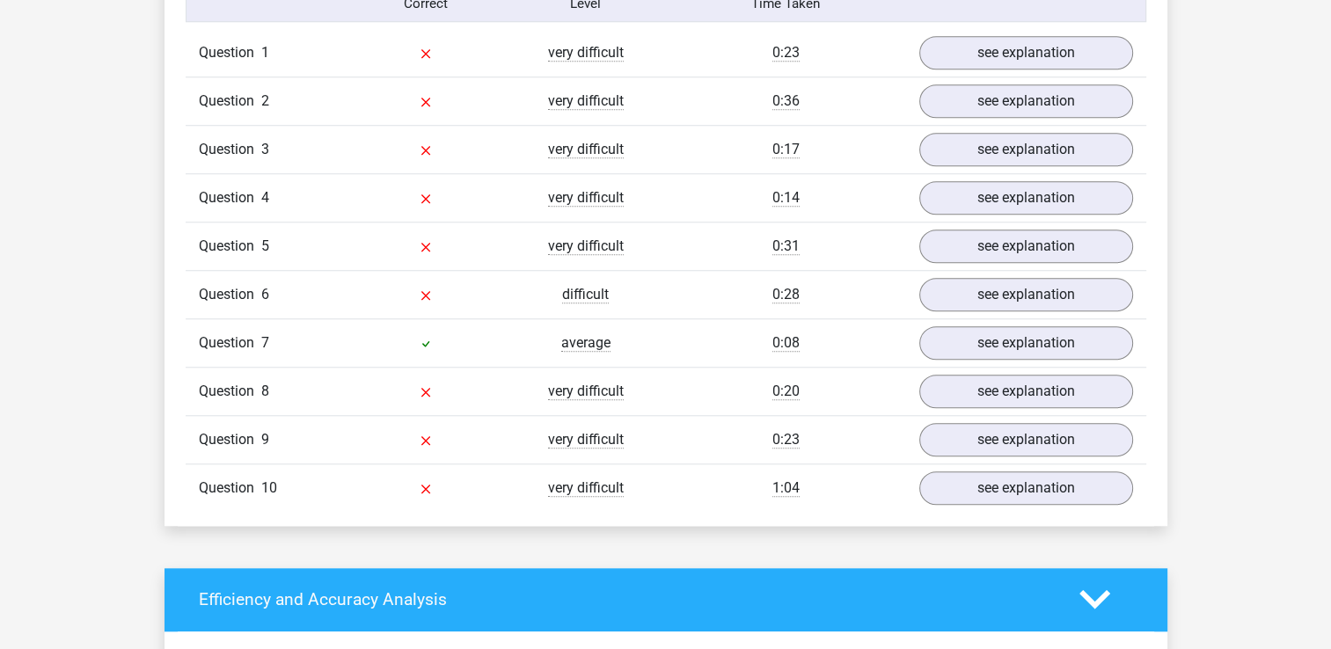
scroll to position [1407, 0]
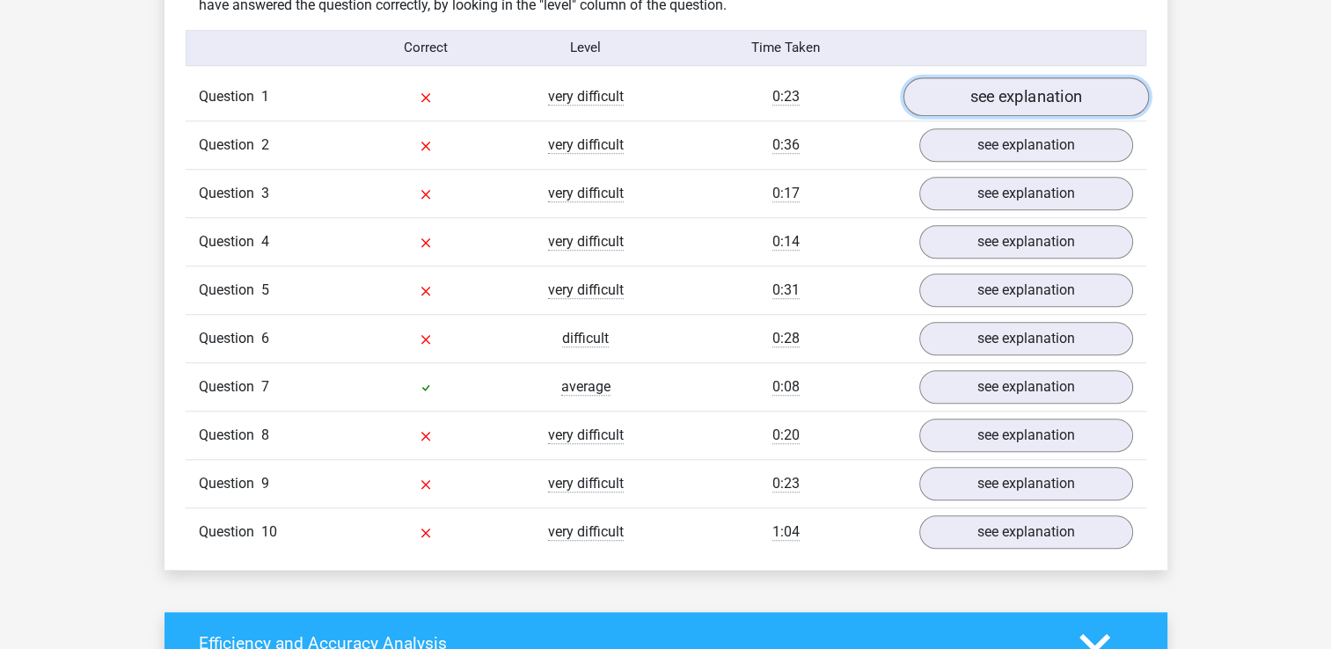
click at [1028, 98] on link "see explanation" at bounding box center [1025, 96] width 245 height 39
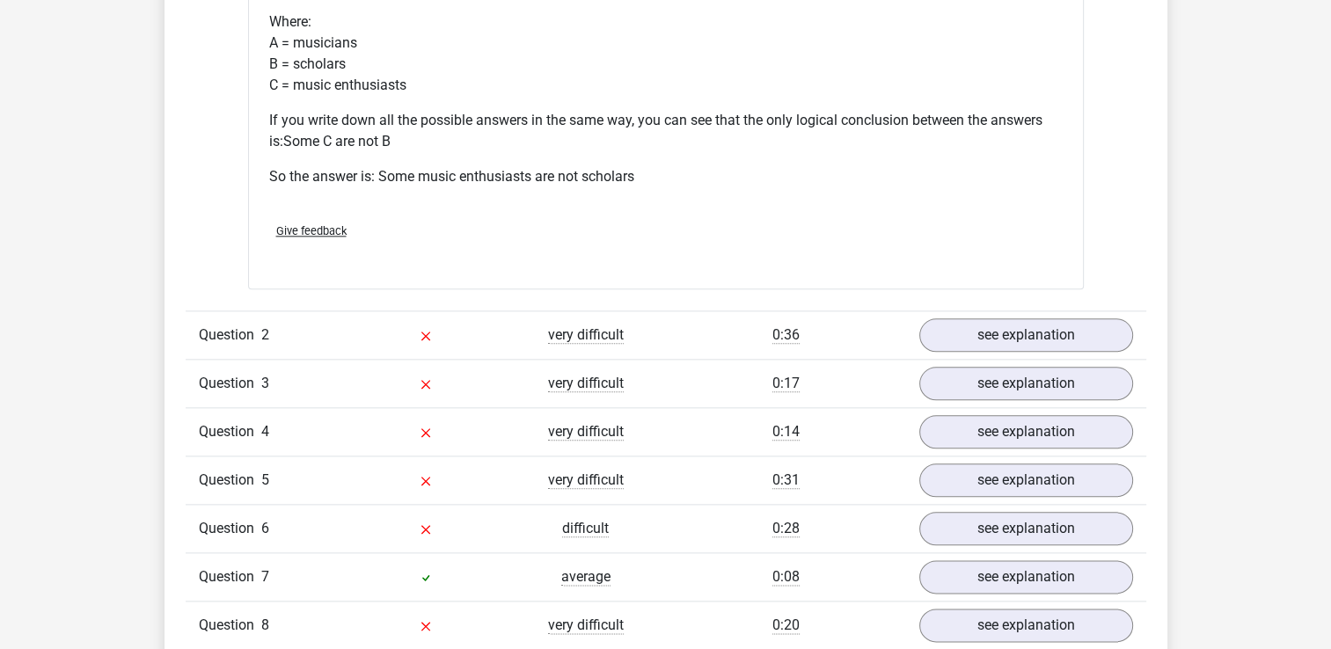
scroll to position [2111, 0]
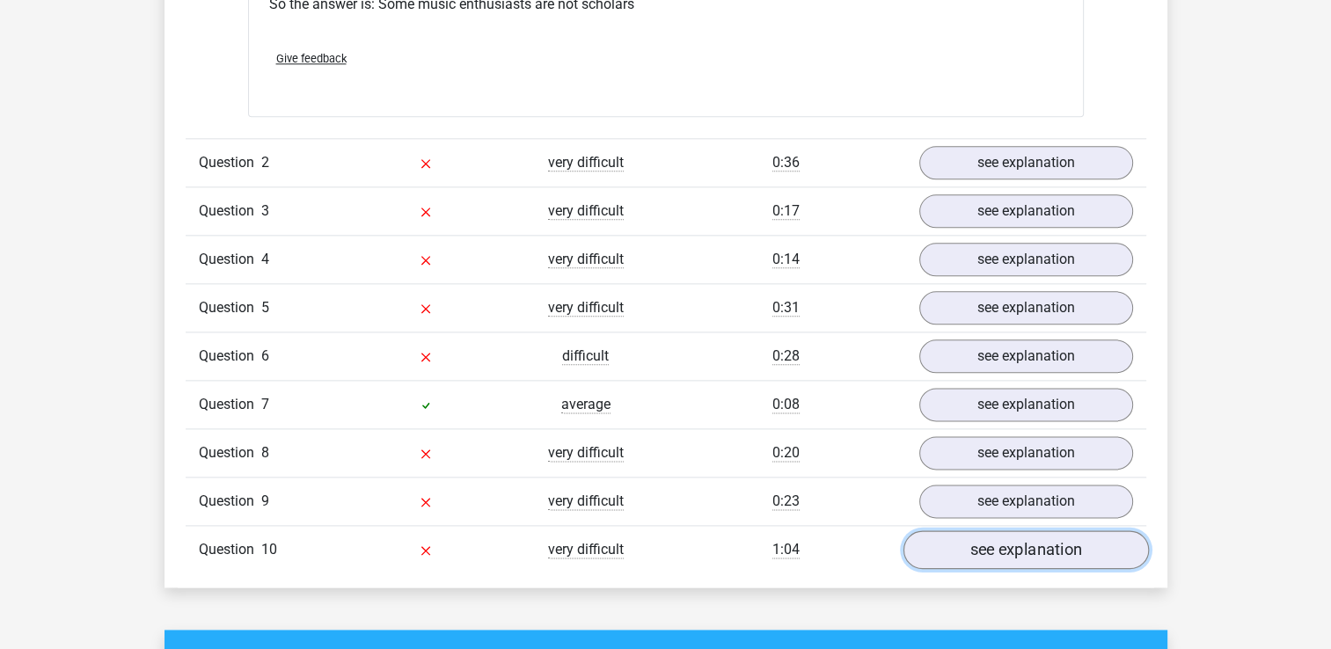
click at [990, 547] on link "see explanation" at bounding box center [1025, 549] width 245 height 39
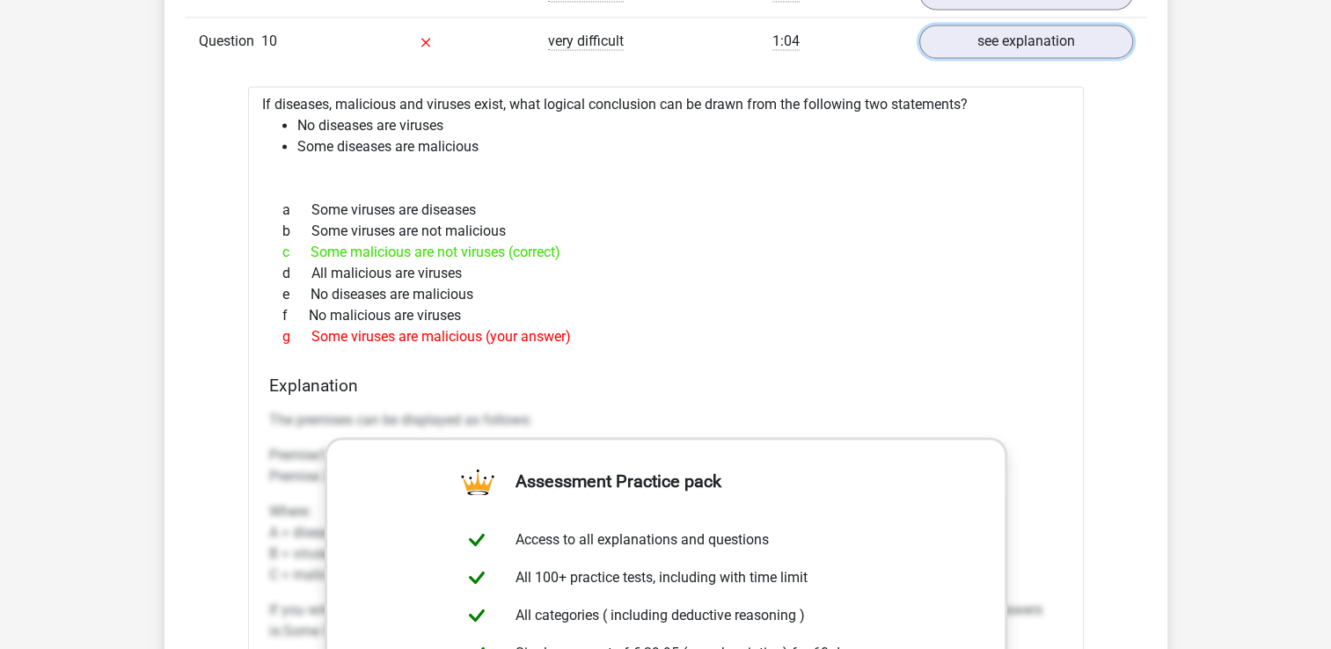
scroll to position [2639, 0]
